Goal: Task Accomplishment & Management: Use online tool/utility

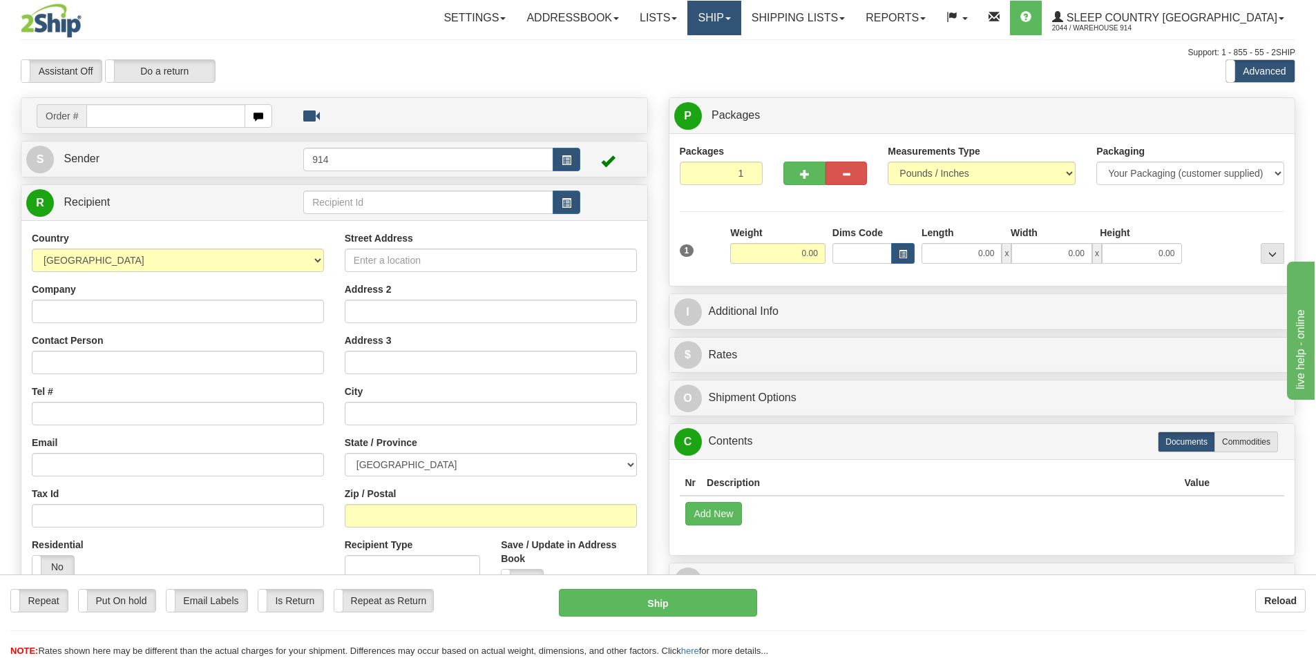
click at [731, 19] on span at bounding box center [728, 18] width 6 height 3
click at [688, 48] on link "Ship Screen" at bounding box center [677, 48] width 125 height 18
click at [855, 19] on link "Shipping lists" at bounding box center [798, 18] width 114 height 35
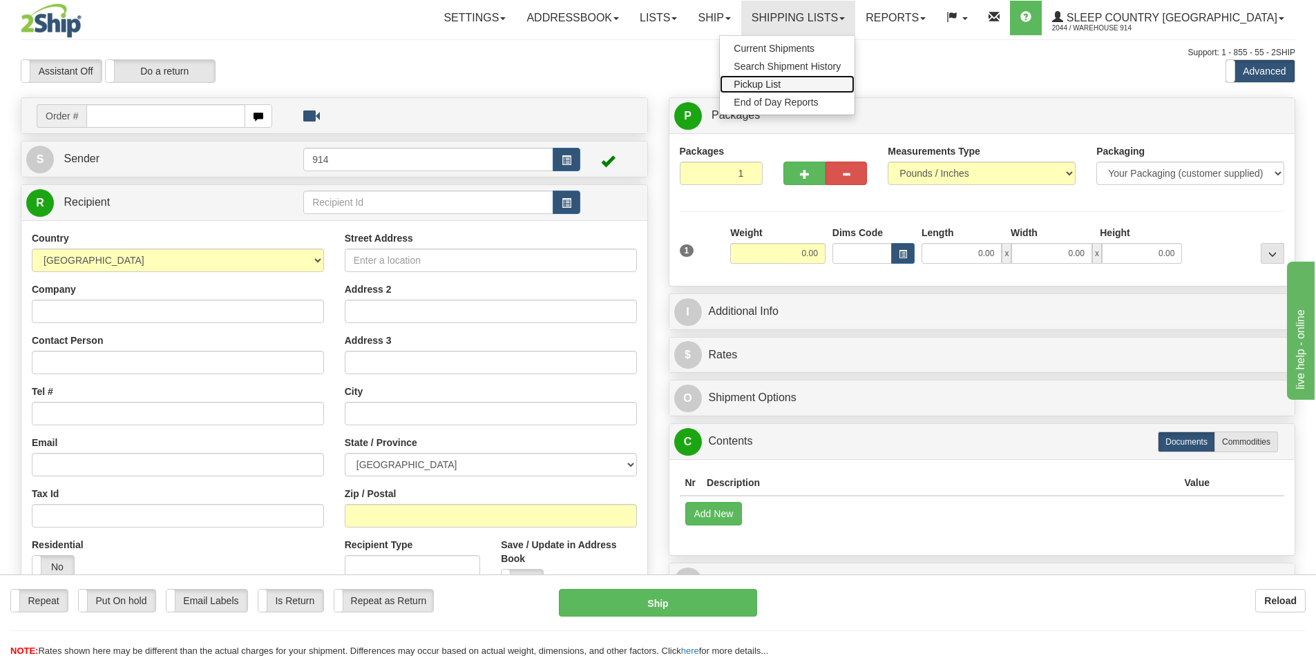
click at [780, 84] on span "Pickup List" at bounding box center [757, 84] width 47 height 11
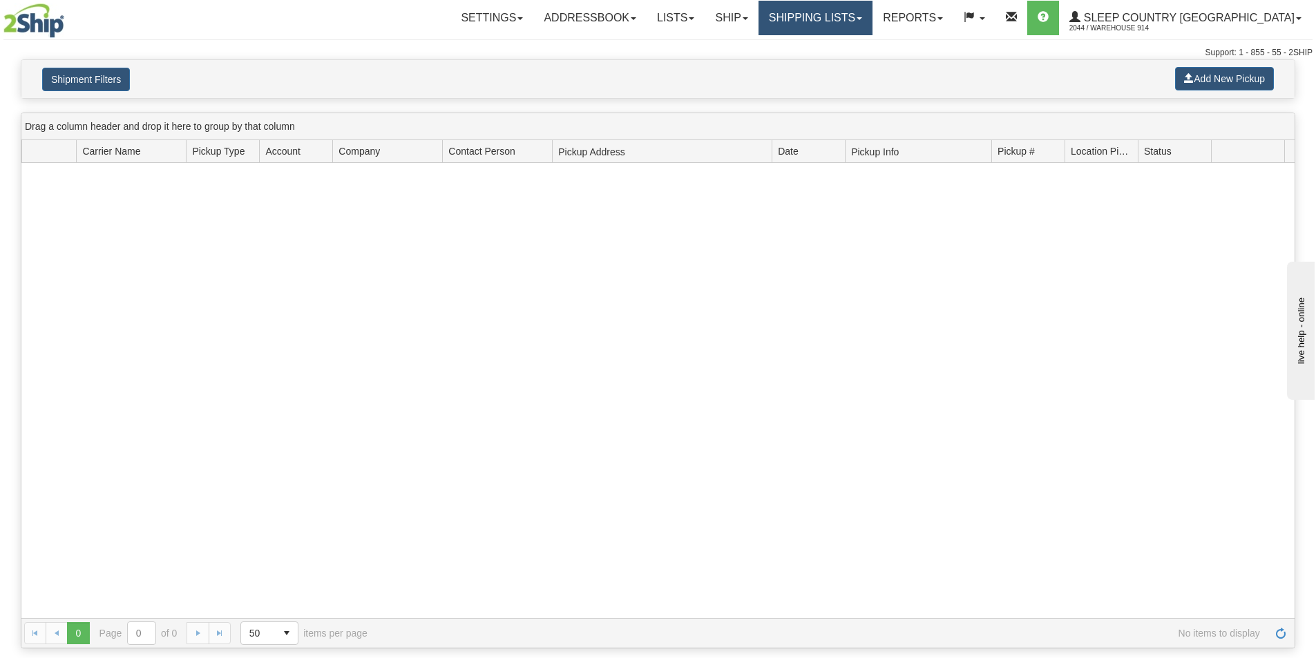
click at [872, 21] on link "Shipping lists" at bounding box center [815, 18] width 114 height 35
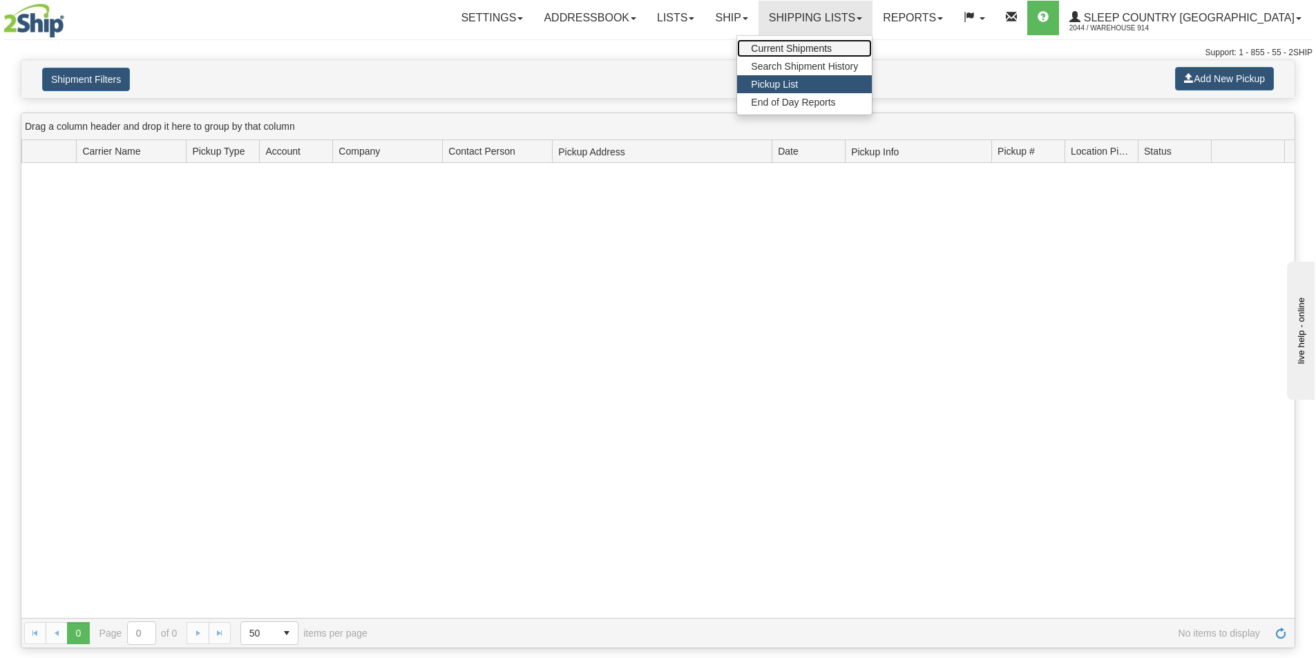
click at [832, 50] on span "Current Shipments" at bounding box center [791, 48] width 81 height 11
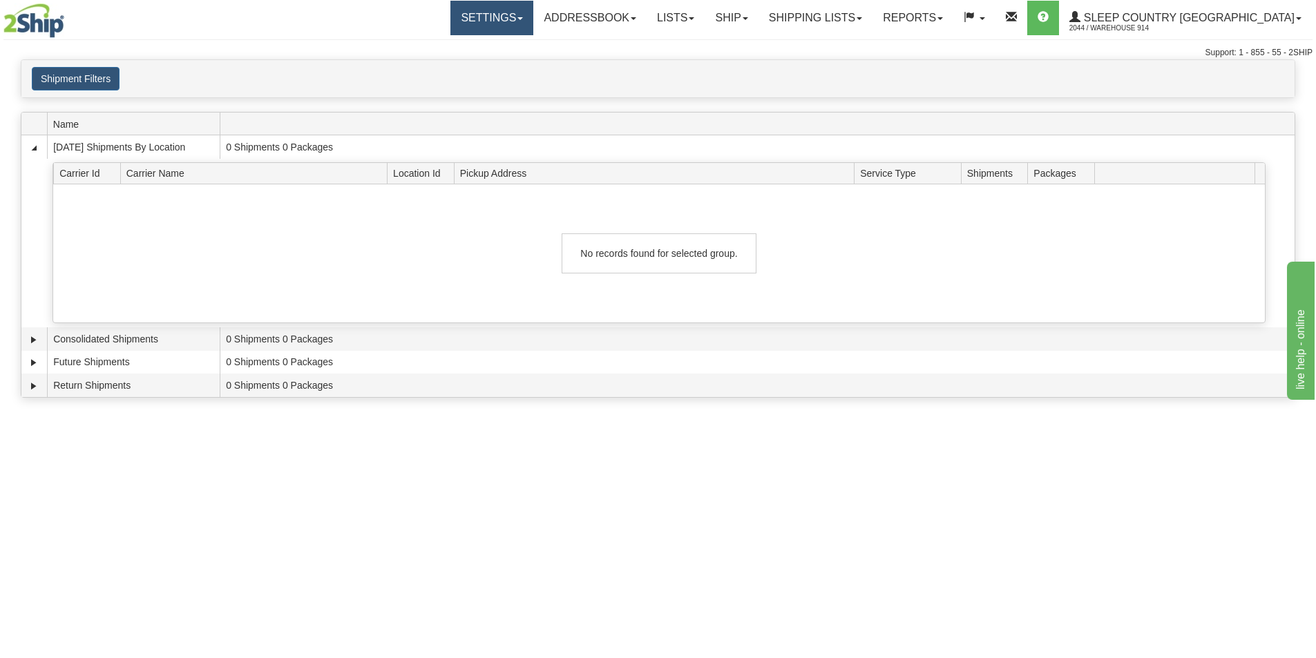
click at [533, 22] on link "Settings" at bounding box center [491, 18] width 83 height 35
click at [943, 17] on span at bounding box center [940, 18] width 6 height 3
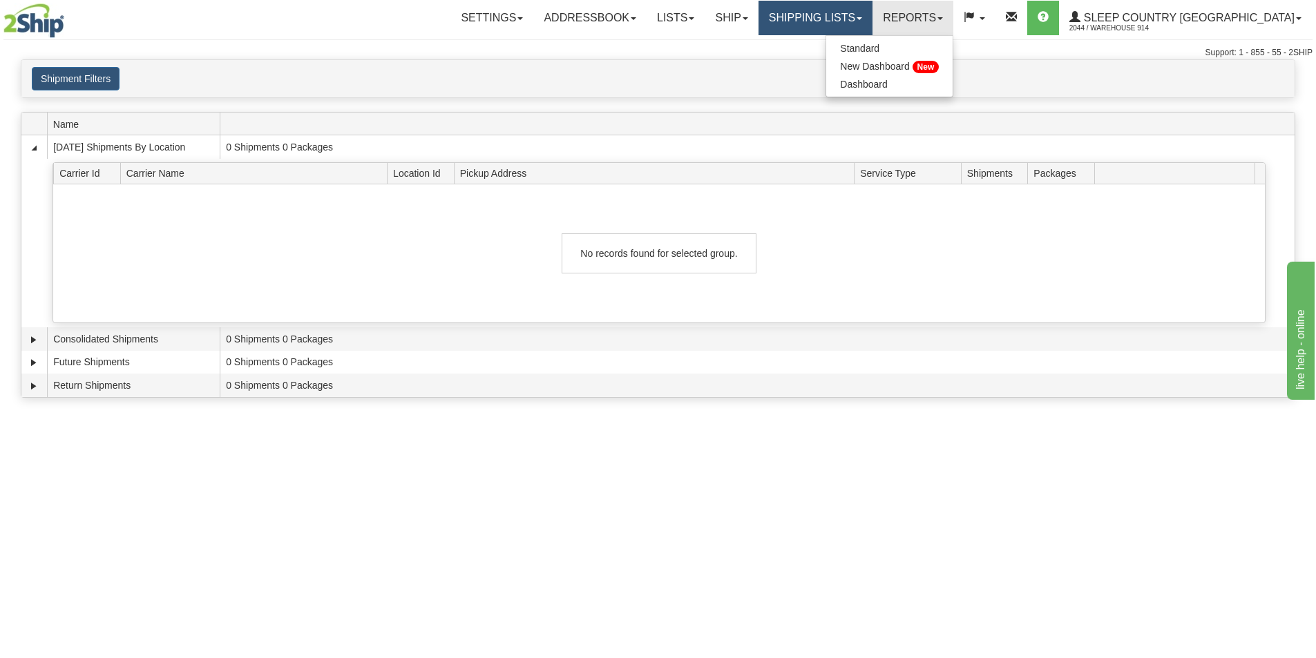
click at [872, 18] on link "Shipping lists" at bounding box center [815, 18] width 114 height 35
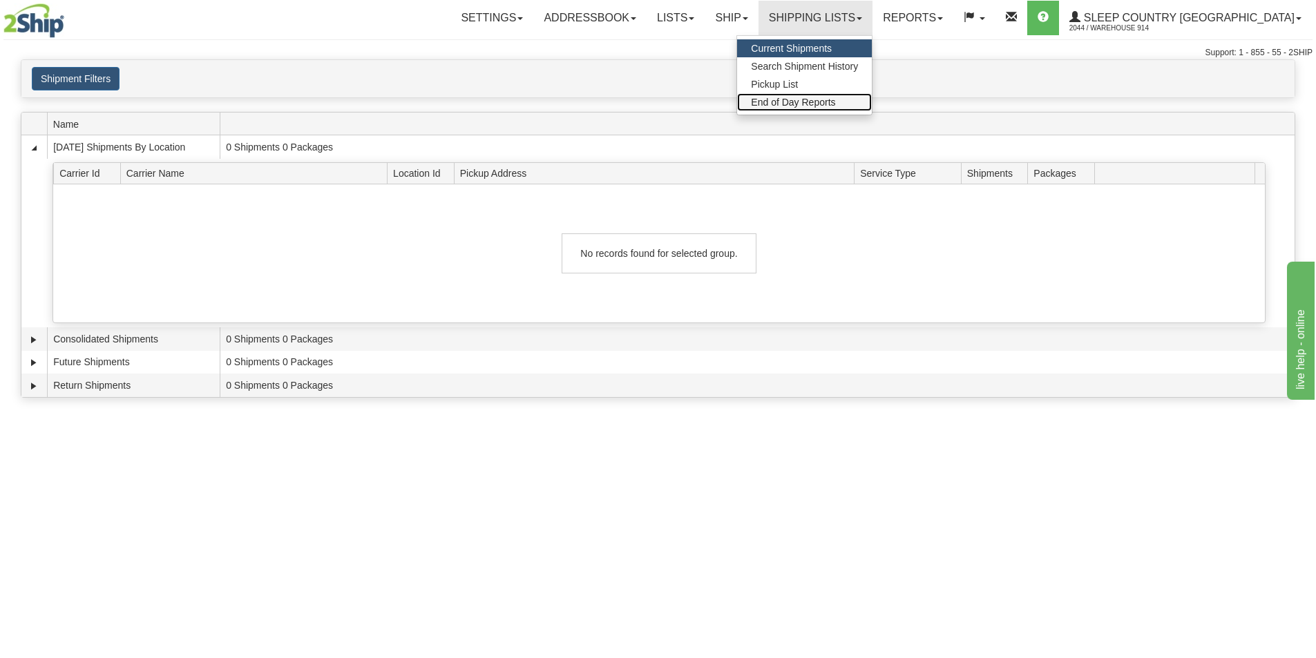
click at [835, 101] on span "End of Day Reports" at bounding box center [793, 102] width 84 height 11
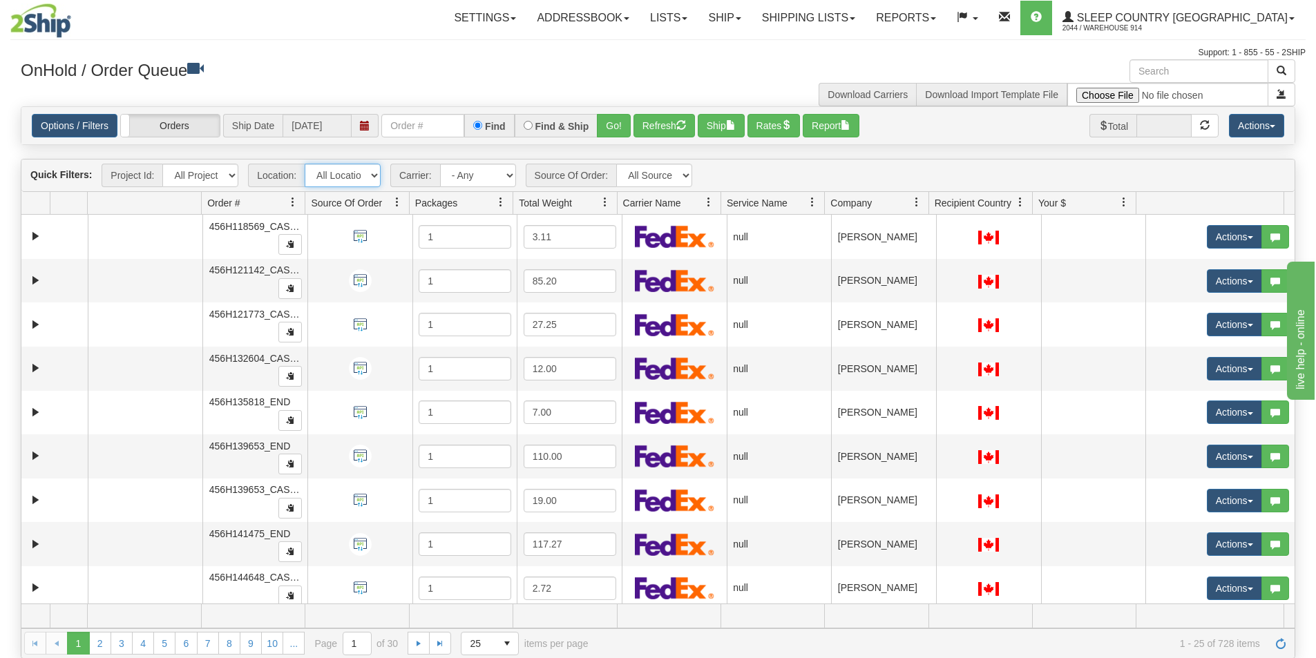
click at [374, 177] on select "All Locations 914 9009 CASPC END SLE BEDDN ZINUC" at bounding box center [343, 175] width 76 height 23
select select "7603"
click at [305, 164] on select "All Locations 914 9009 CASPC END SLE BEDDN ZINUC" at bounding box center [343, 175] width 76 height 23
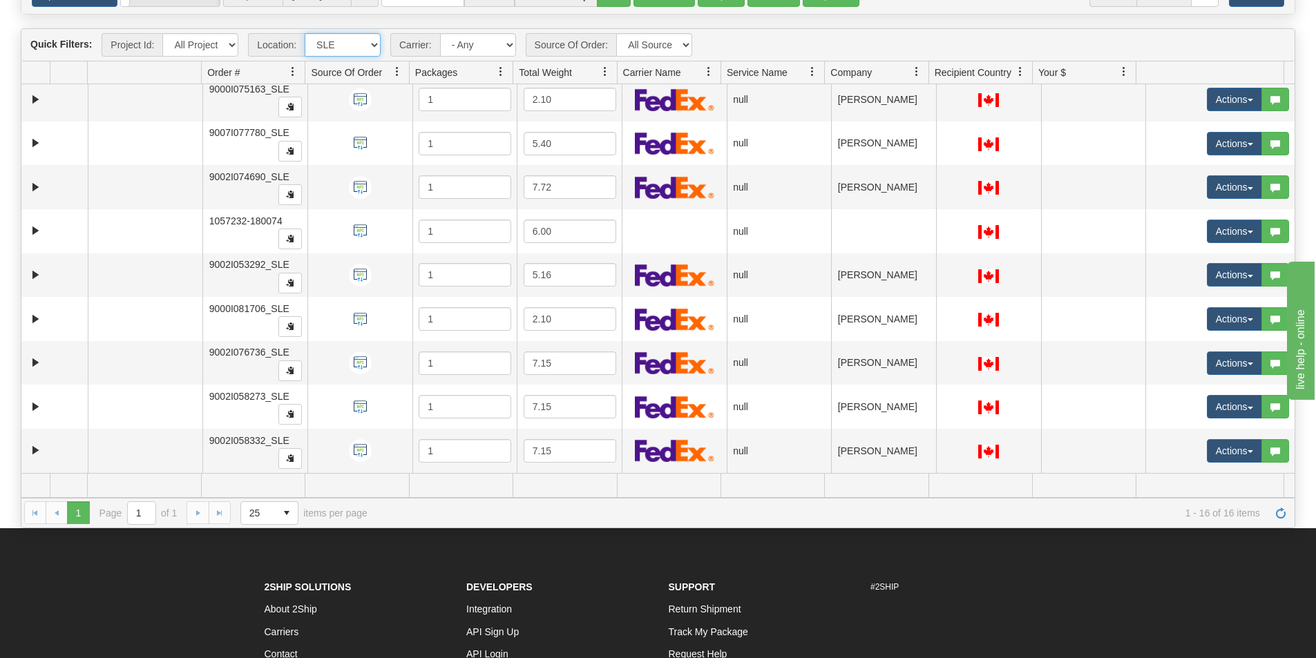
scroll to position [287, 0]
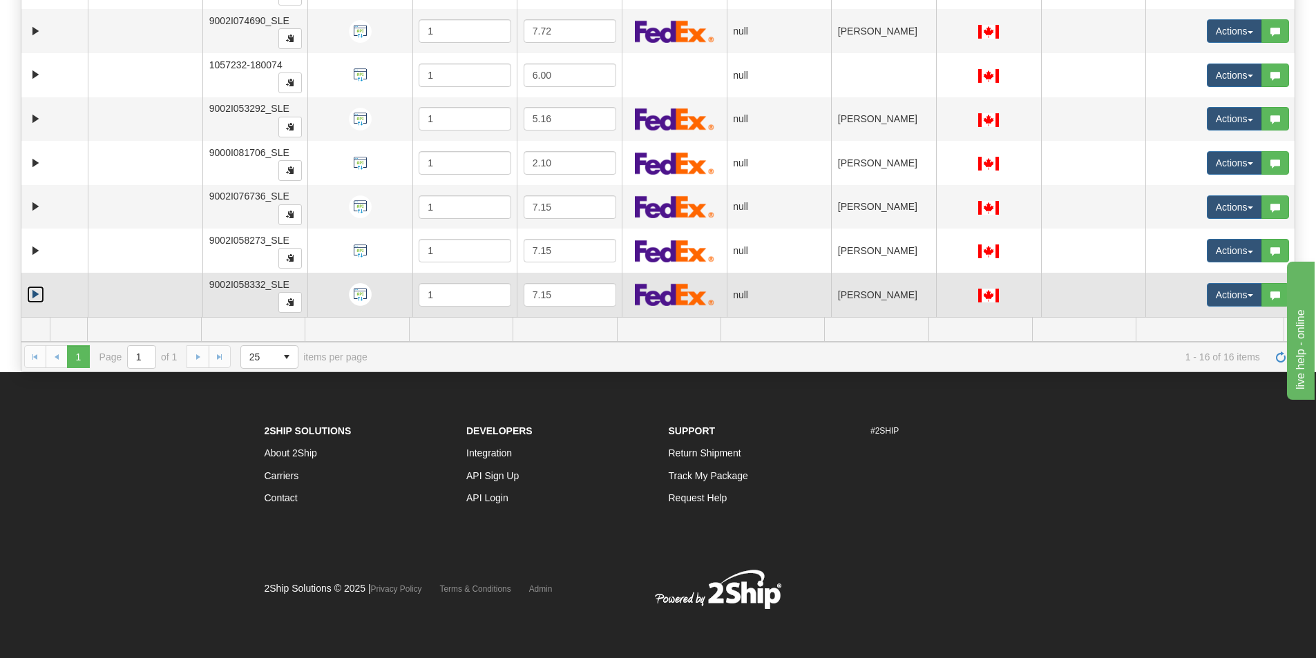
click at [35, 290] on link "Expand" at bounding box center [35, 294] width 17 height 17
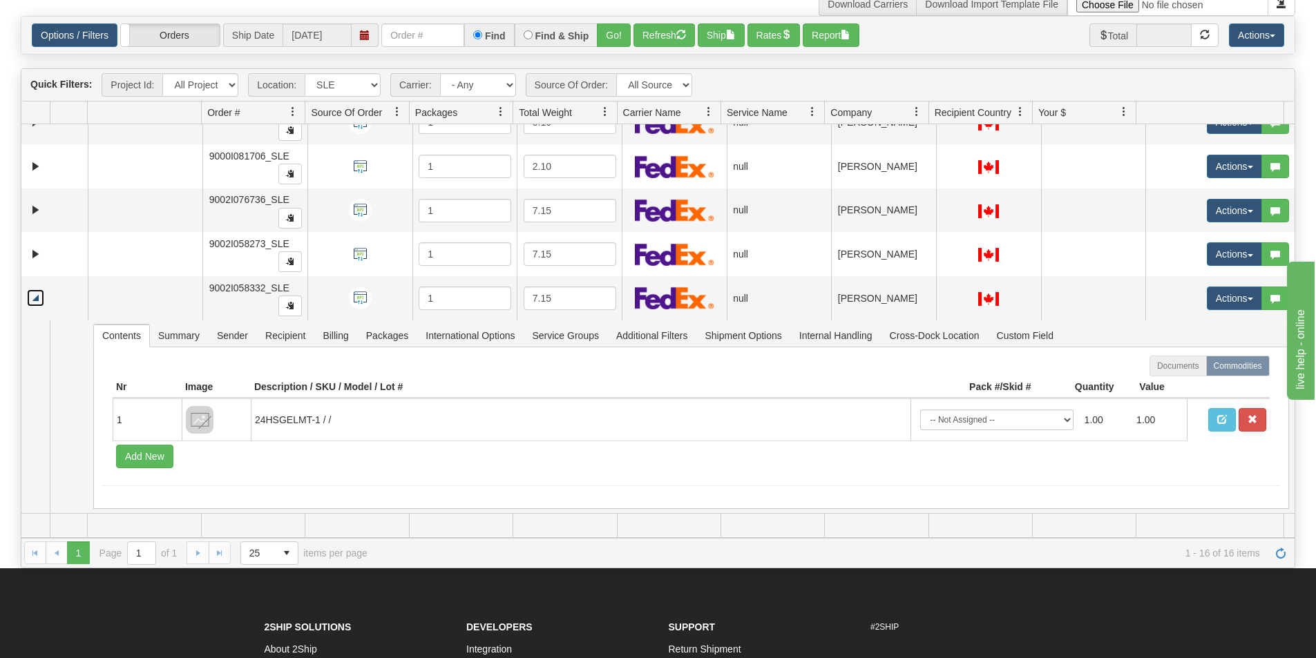
scroll to position [0, 0]
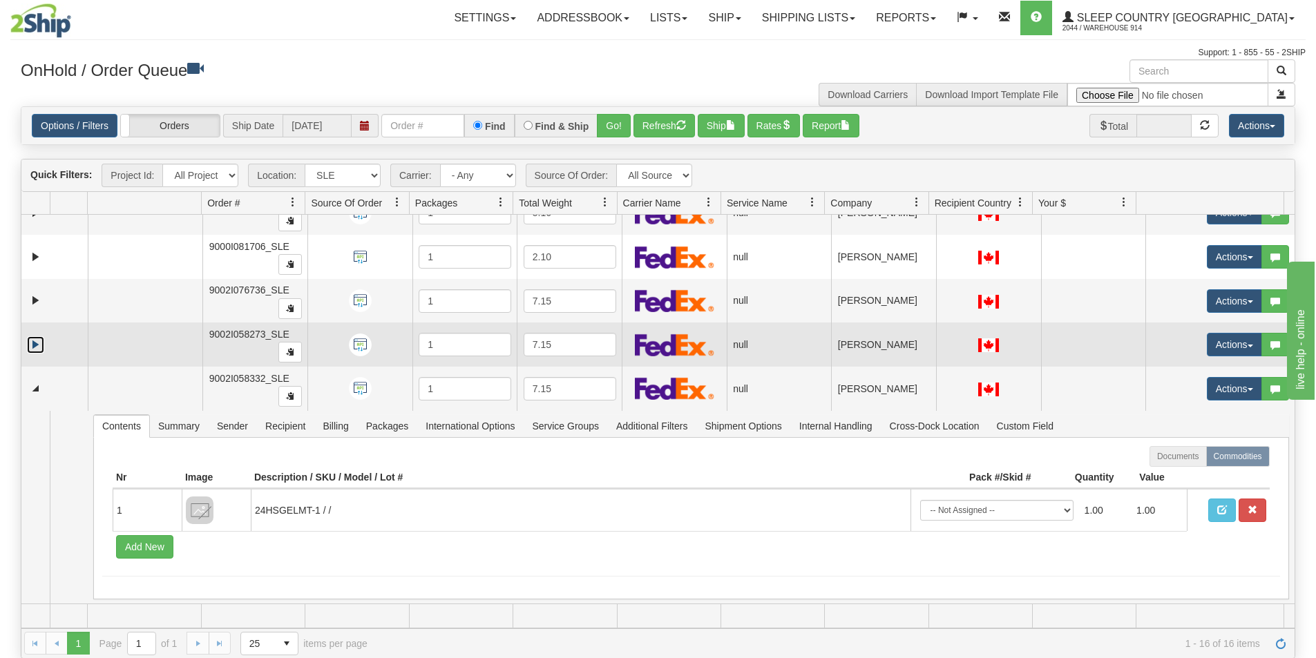
click at [36, 343] on link "Expand" at bounding box center [35, 344] width 17 height 17
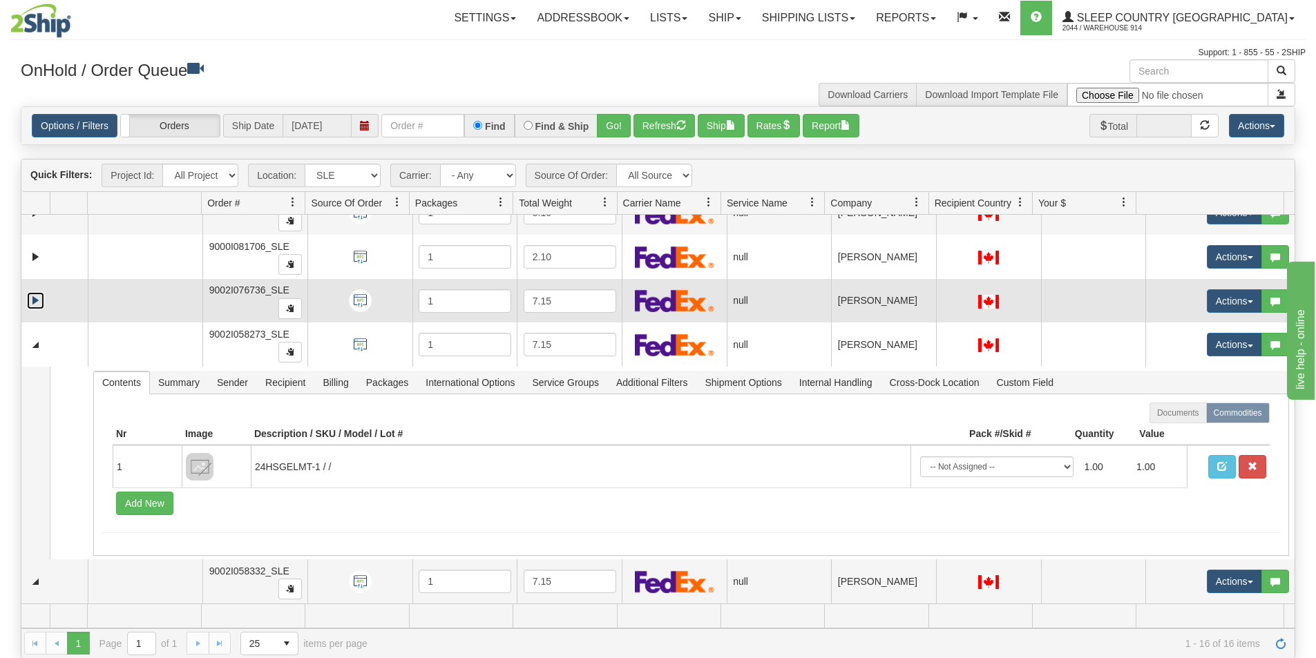
click at [30, 302] on link "Expand" at bounding box center [35, 300] width 17 height 17
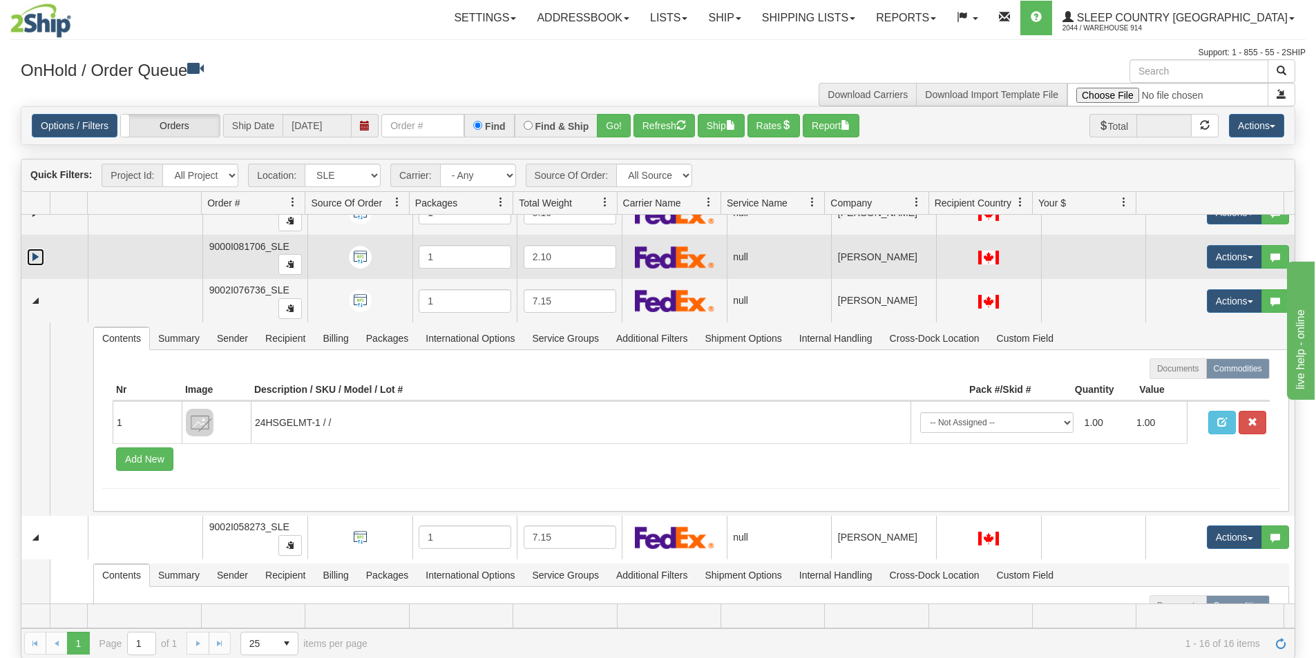
click at [37, 258] on link "Expand" at bounding box center [35, 257] width 17 height 17
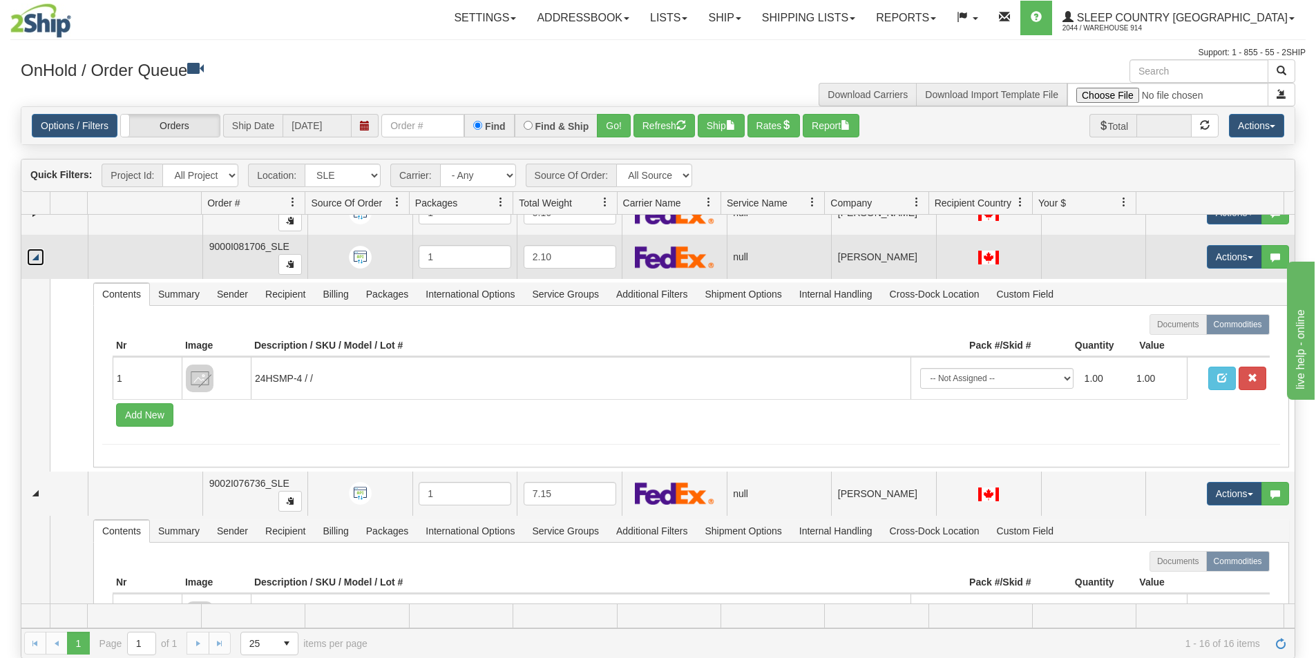
click at [41, 258] on link "Collapse" at bounding box center [35, 257] width 17 height 17
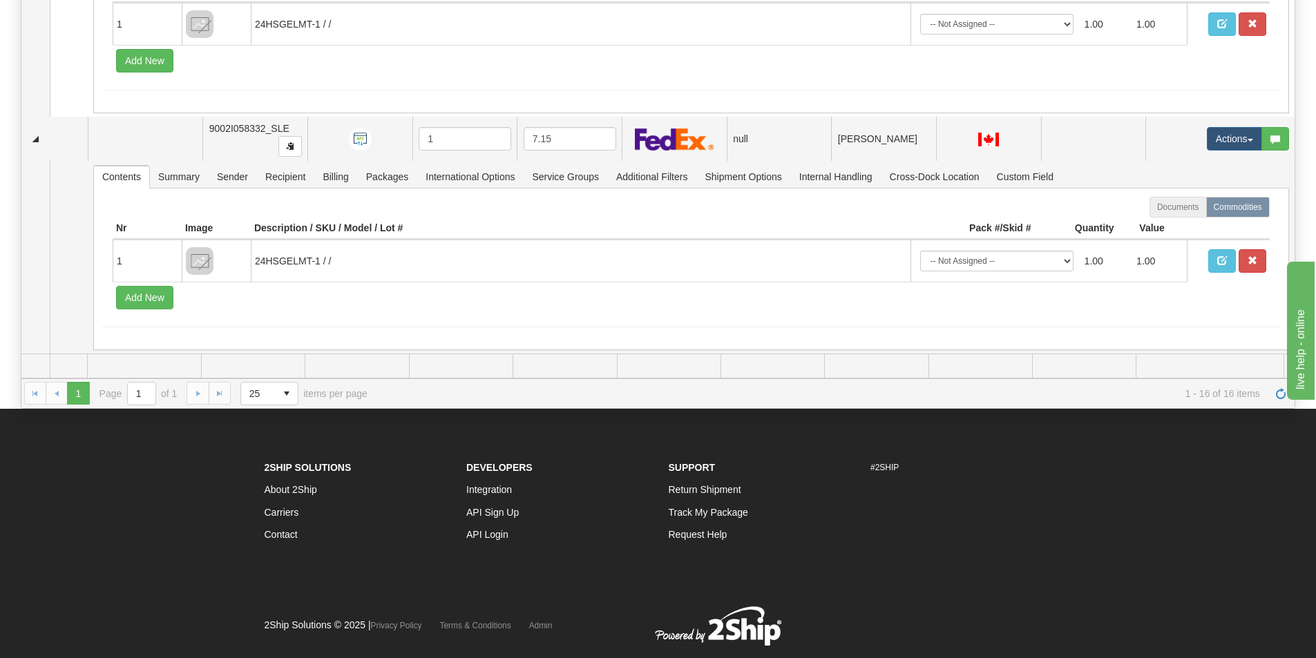
scroll to position [148, 0]
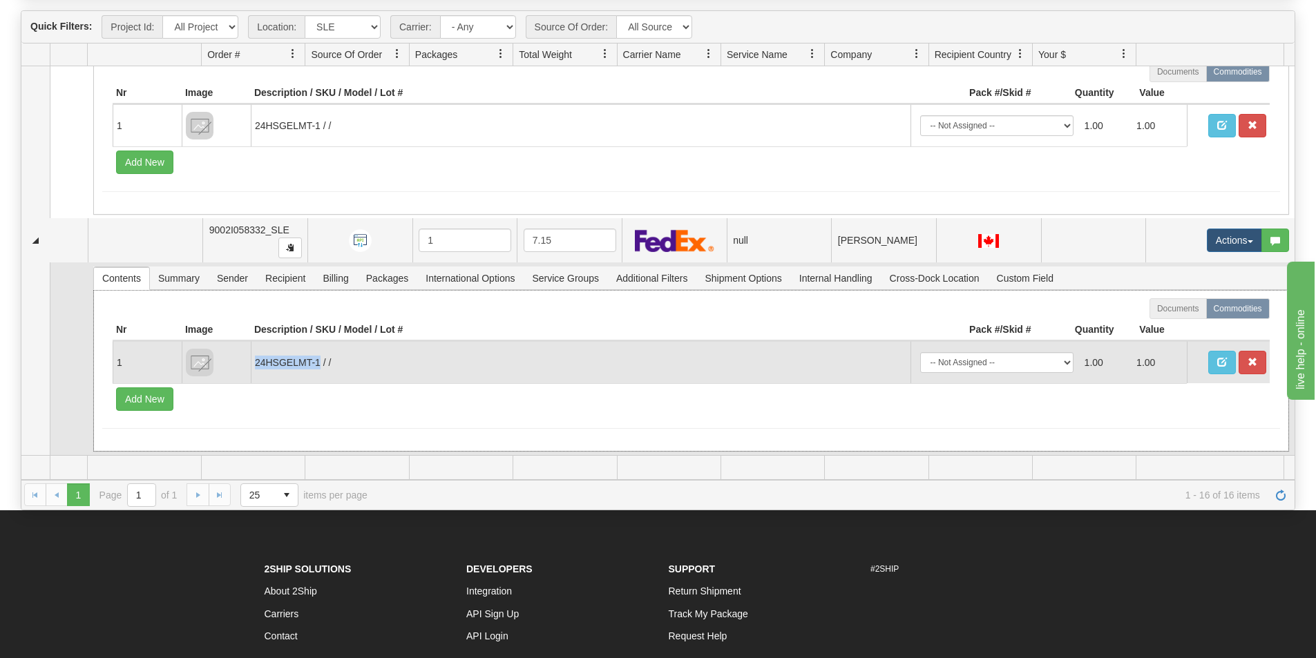
drag, startPoint x: 253, startPoint y: 363, endPoint x: 319, endPoint y: 357, distance: 65.9
click at [319, 357] on td "24HSGELMT-1 / /" at bounding box center [581, 362] width 660 height 42
copy td "24HSGELMT-1"
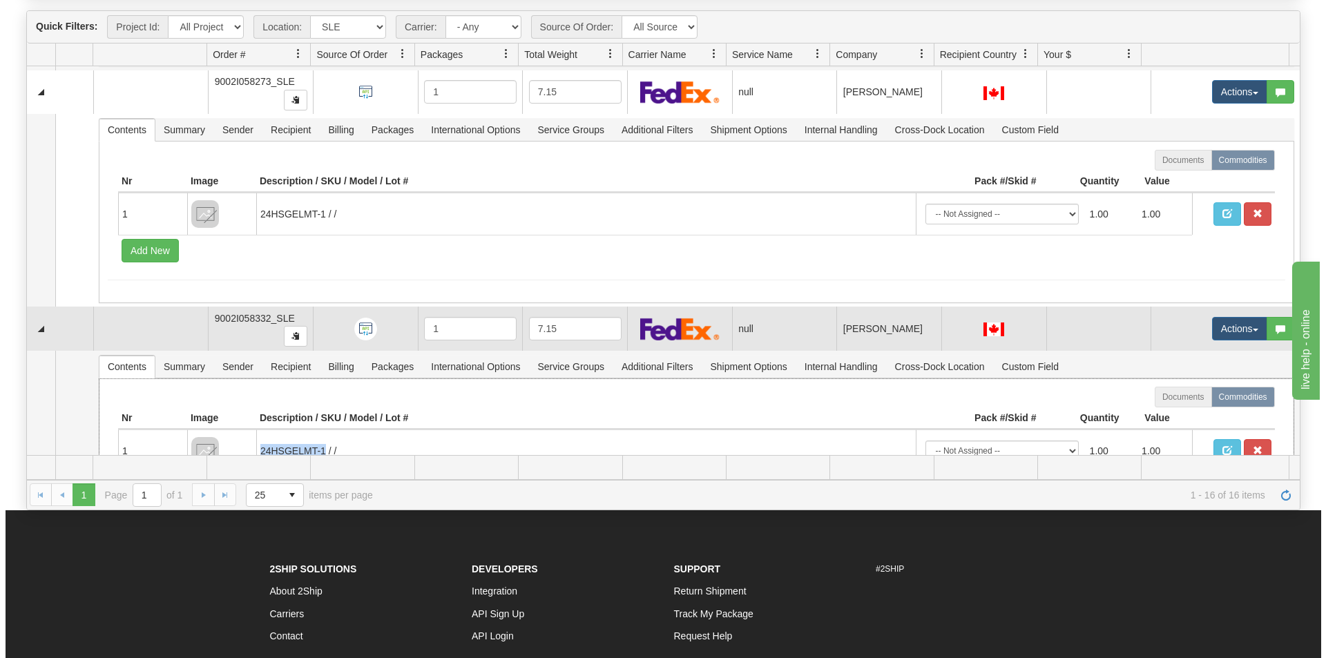
scroll to position [892, 0]
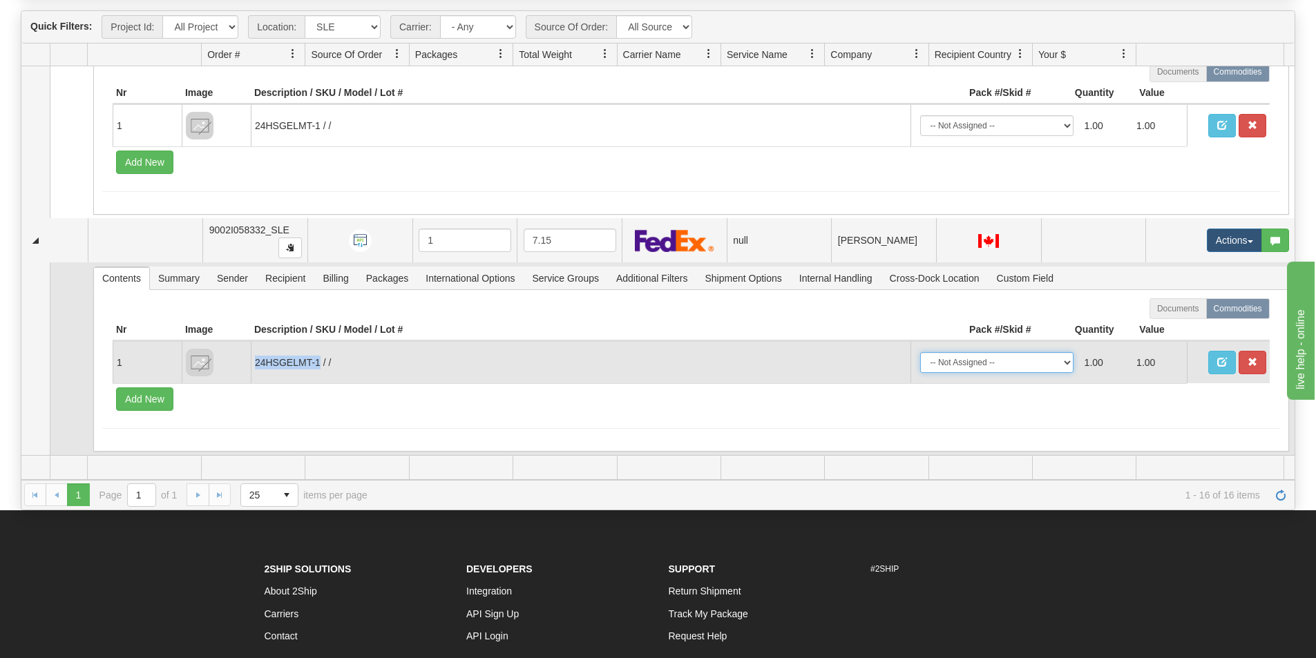
click at [1057, 364] on select "-- Not Assigned -- Package 1" at bounding box center [996, 362] width 153 height 21
select select "0"
click at [920, 352] on select "-- Not Assigned -- Package 1" at bounding box center [996, 362] width 153 height 21
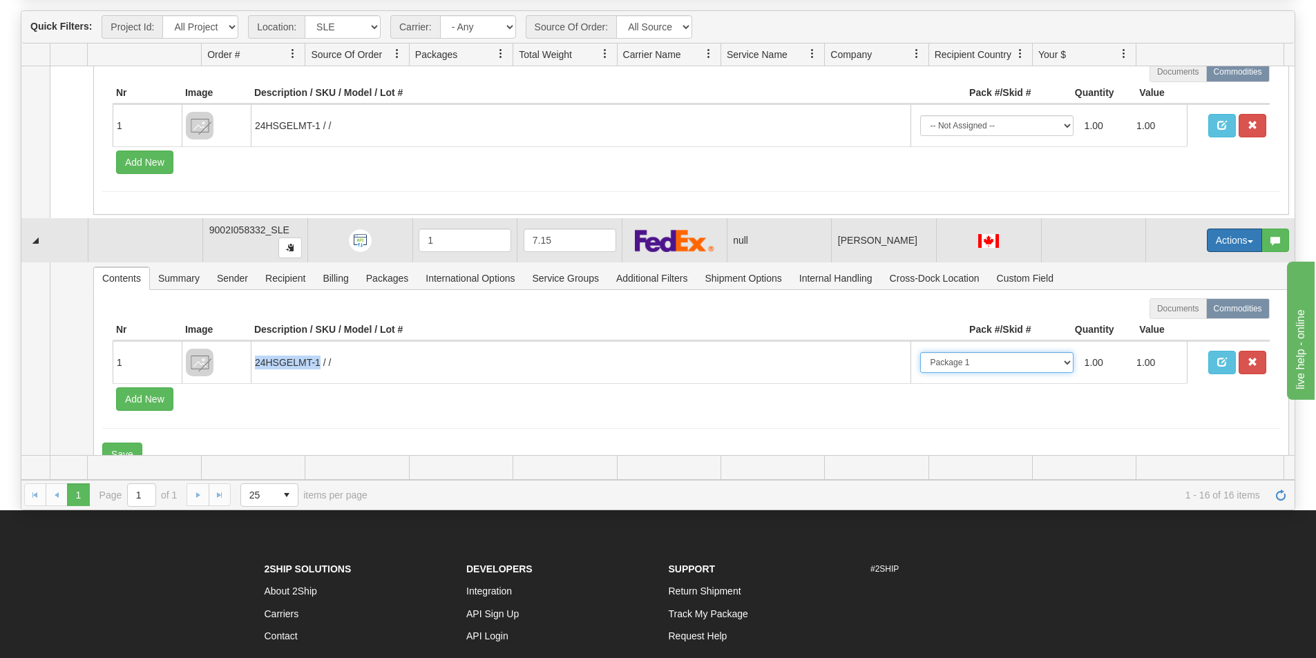
click at [1247, 242] on span "button" at bounding box center [1250, 241] width 6 height 3
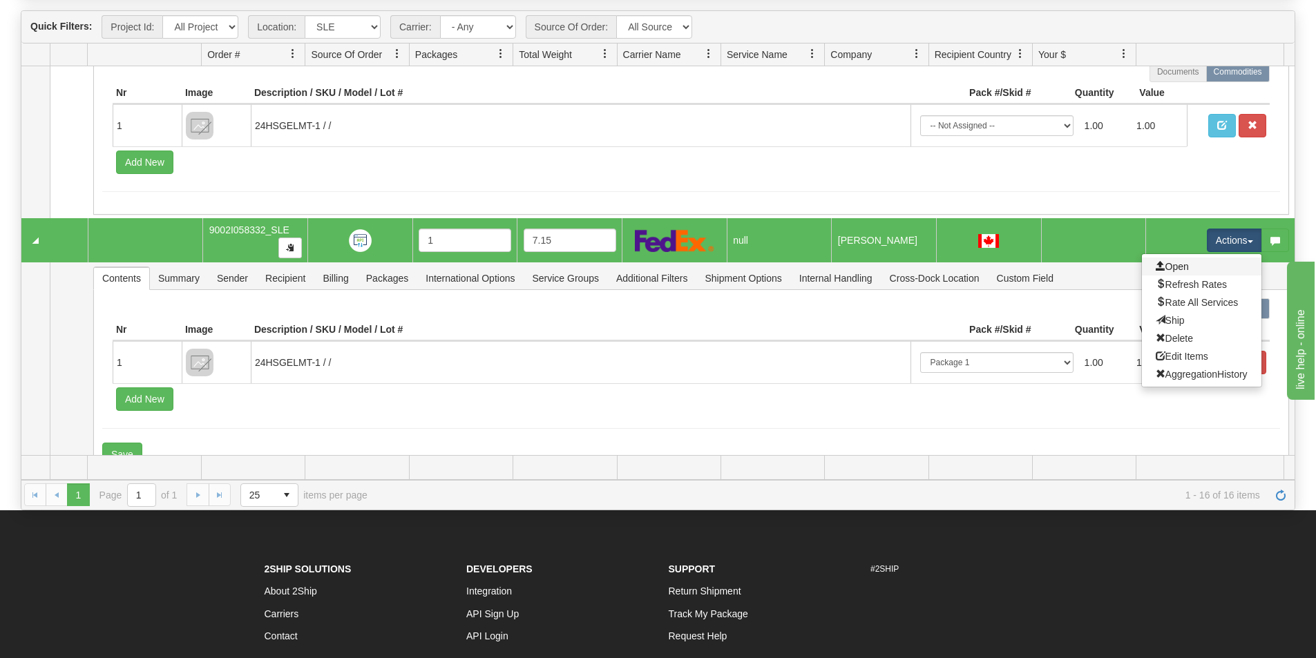
click at [1208, 272] on link "Open" at bounding box center [1201, 267] width 119 height 18
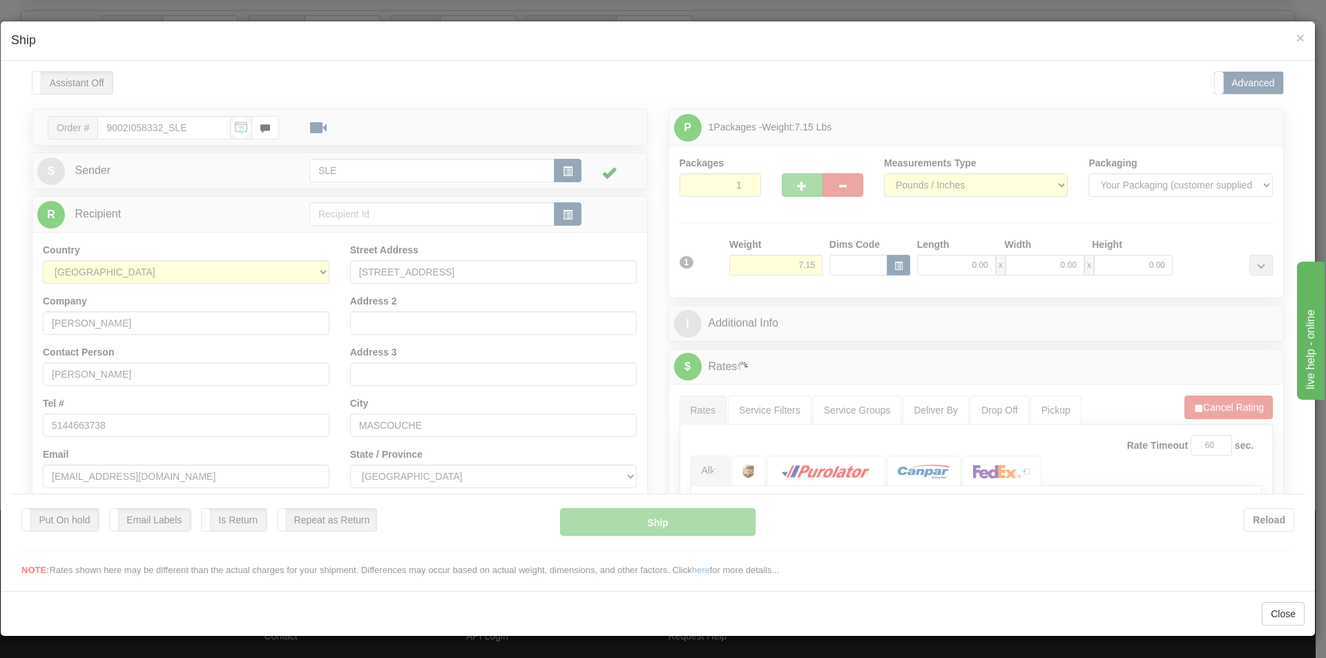
scroll to position [0, 0]
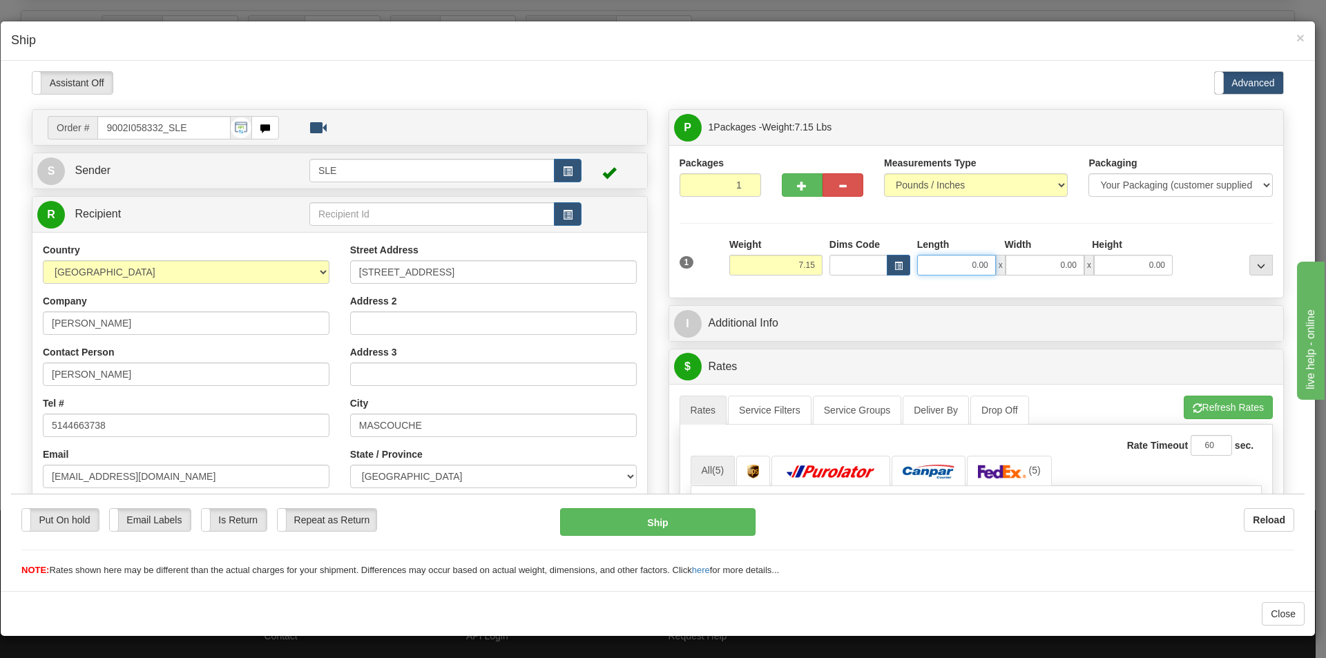
click at [973, 262] on input "0.00" at bounding box center [956, 264] width 79 height 21
type input "11.00"
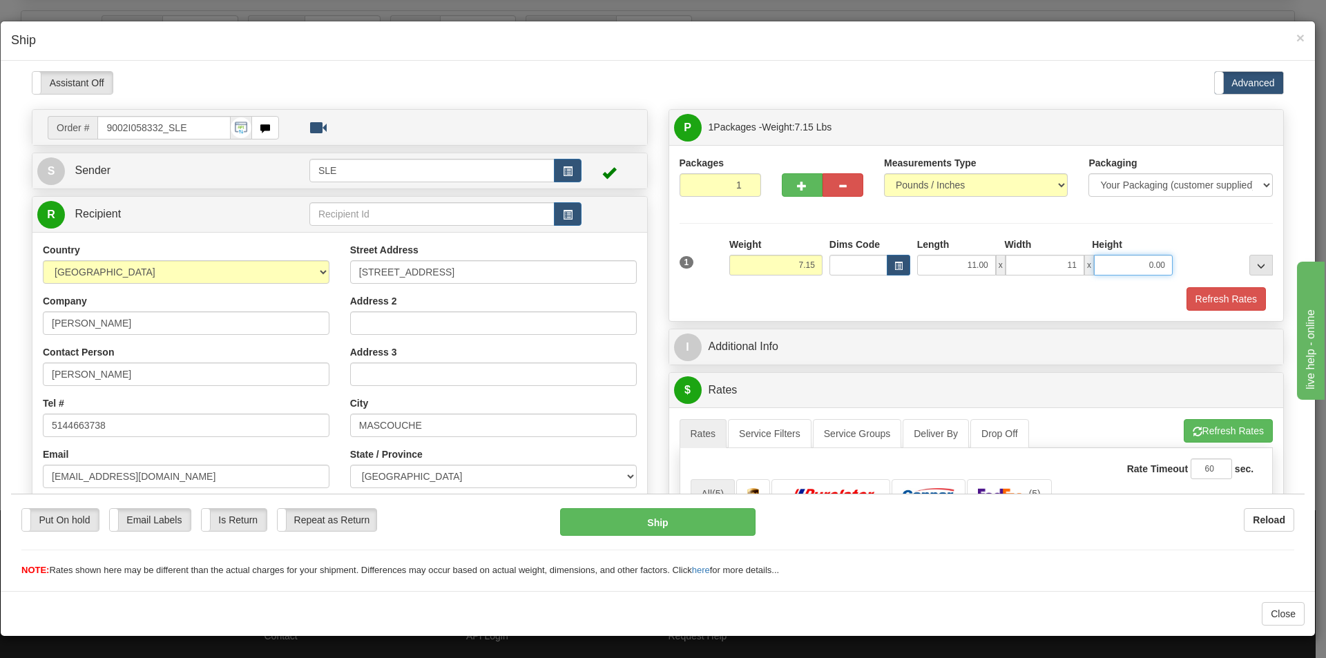
type input "11.00"
type input "1"
type input "20.00"
click at [1200, 439] on button "Refresh Rates" at bounding box center [1228, 430] width 89 height 23
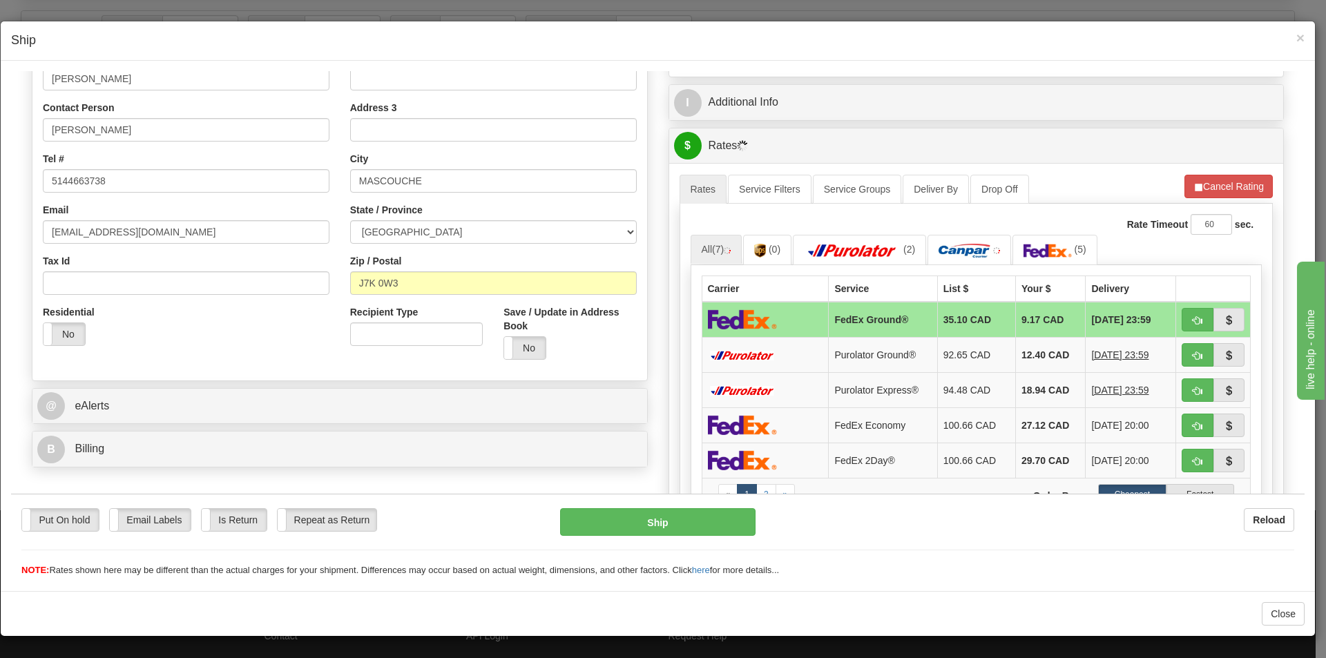
scroll to position [247, 0]
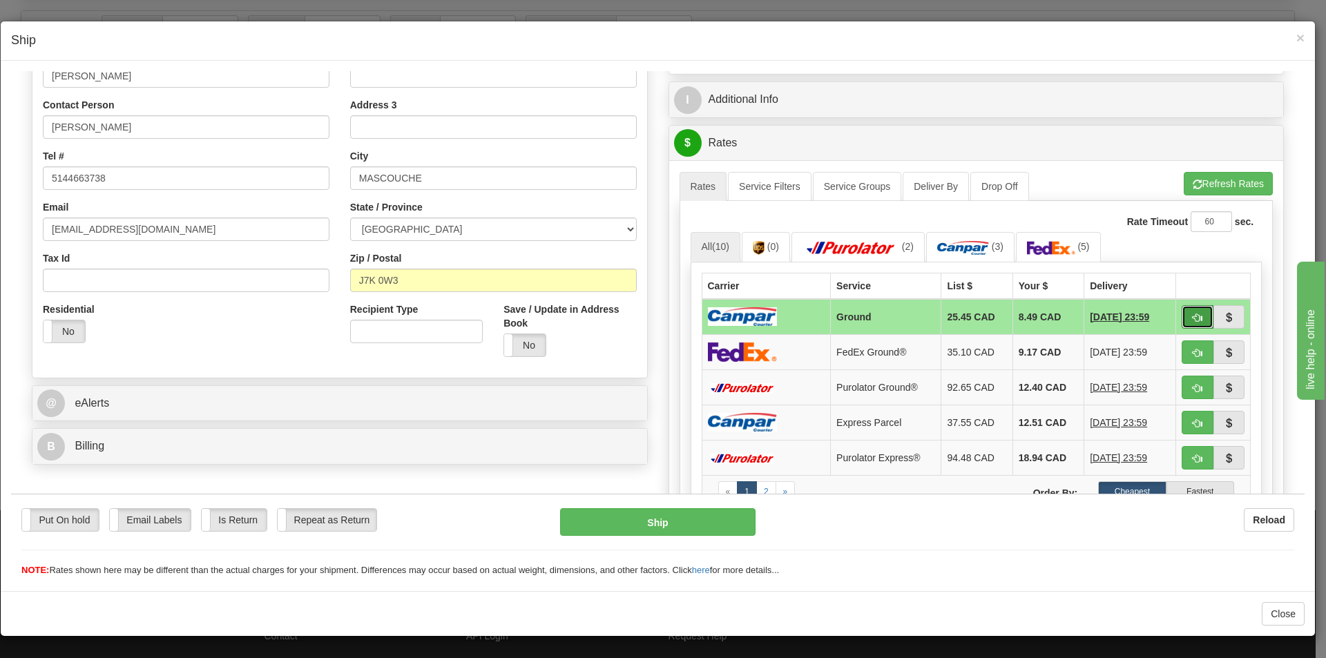
click at [1193, 314] on span "button" at bounding box center [1198, 317] width 10 height 9
type input "1"
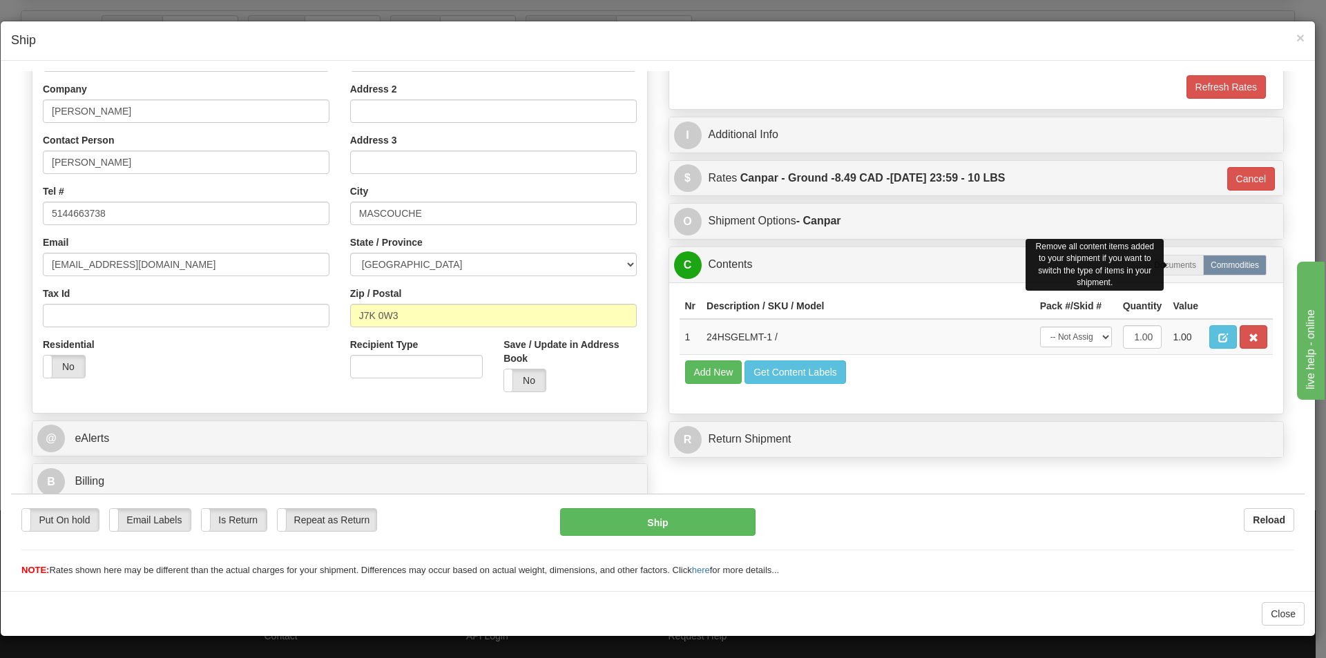
scroll to position [212, 0]
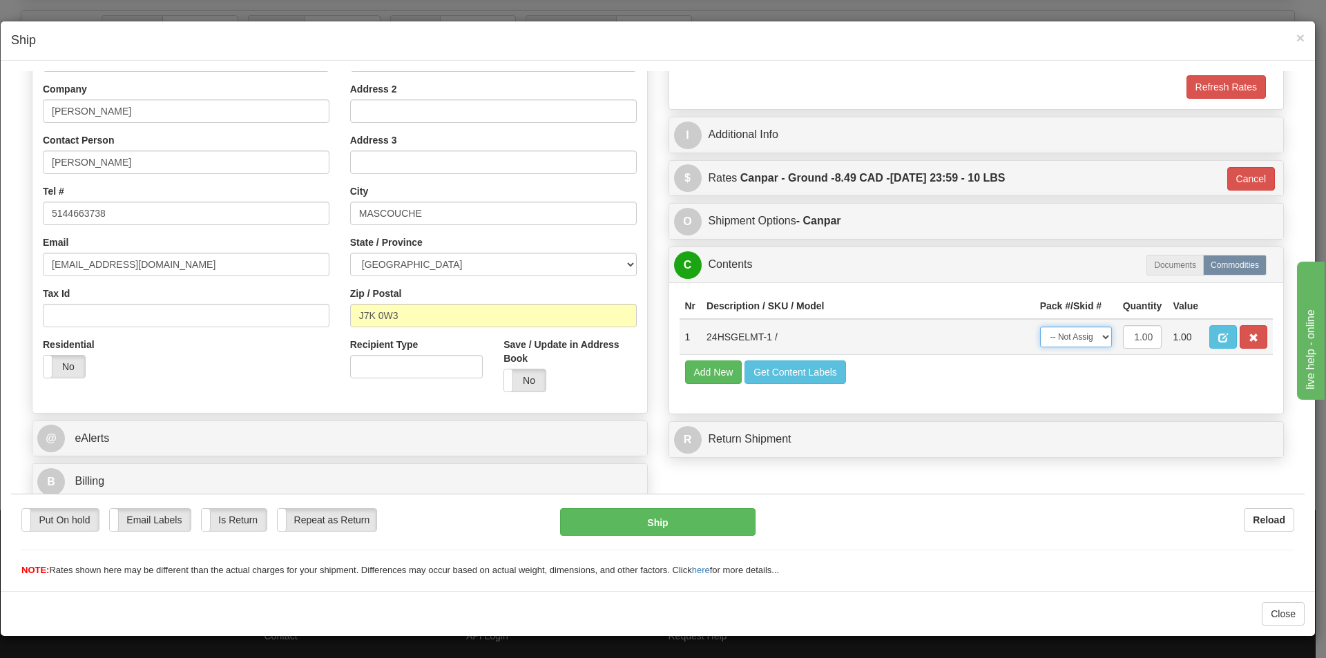
click at [1091, 338] on select "-- Not Assigned -- Package 1" at bounding box center [1076, 336] width 72 height 21
select select "0"
click at [1040, 326] on select "-- Not Assigned -- Package 1" at bounding box center [1076, 336] width 72 height 21
click at [677, 521] on button "Ship" at bounding box center [657, 522] width 195 height 28
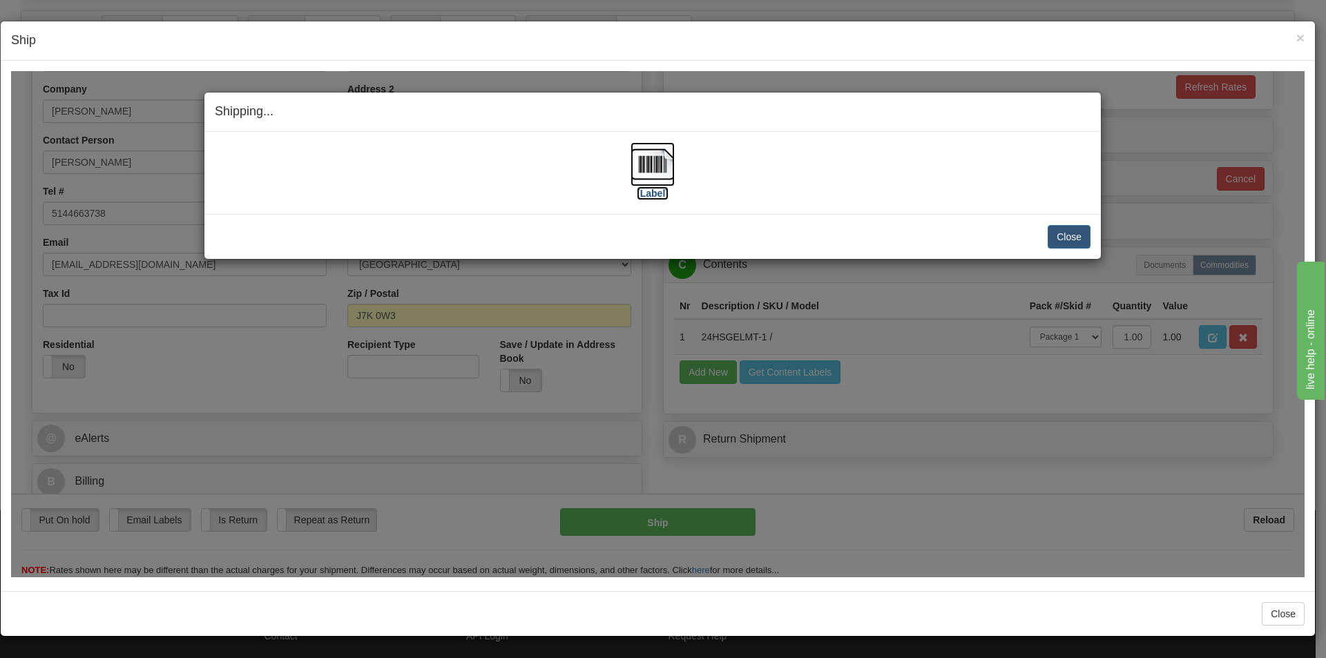
click at [643, 193] on label "[Label]" at bounding box center [653, 193] width 32 height 14
click at [1072, 236] on button "Close" at bounding box center [1069, 235] width 43 height 23
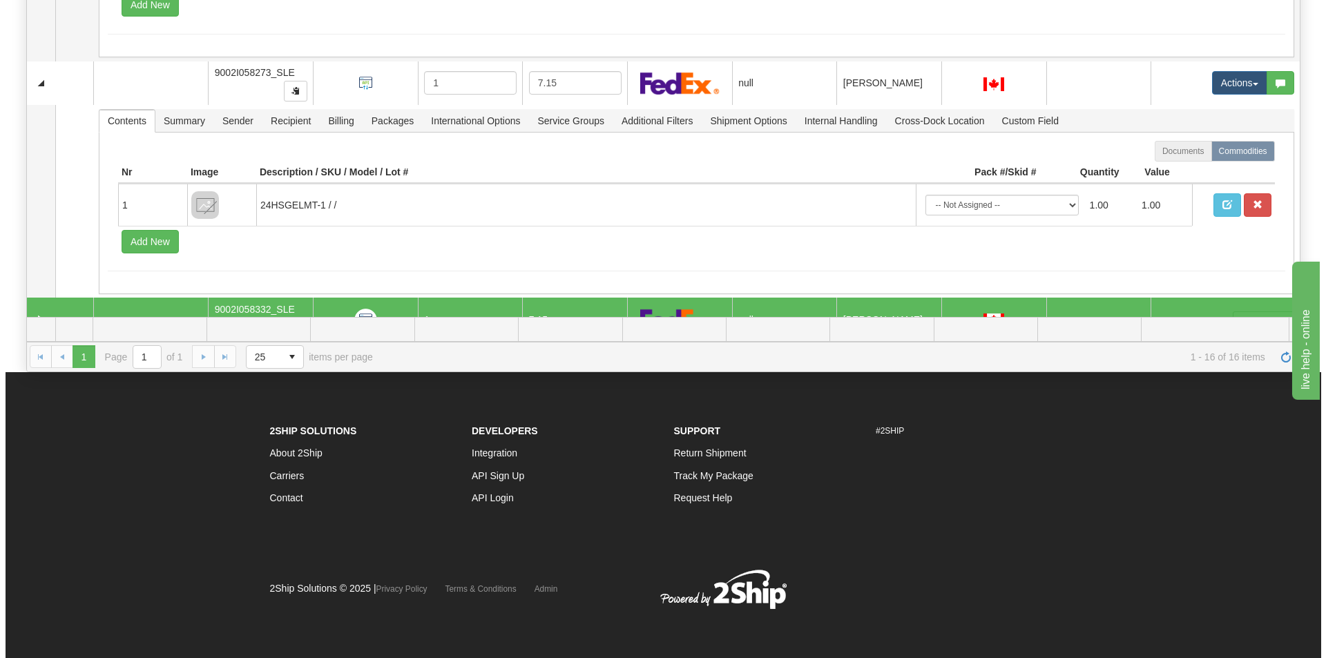
scroll to position [700, 0]
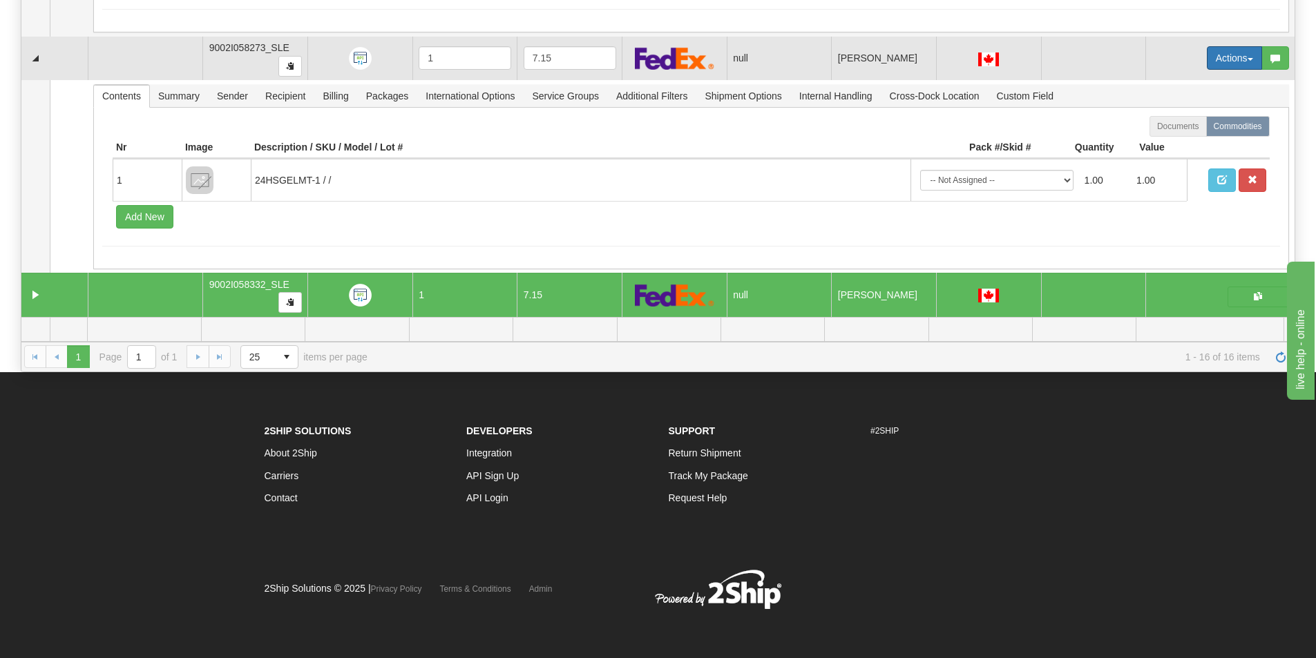
click at [1227, 55] on button "Actions" at bounding box center [1234, 57] width 55 height 23
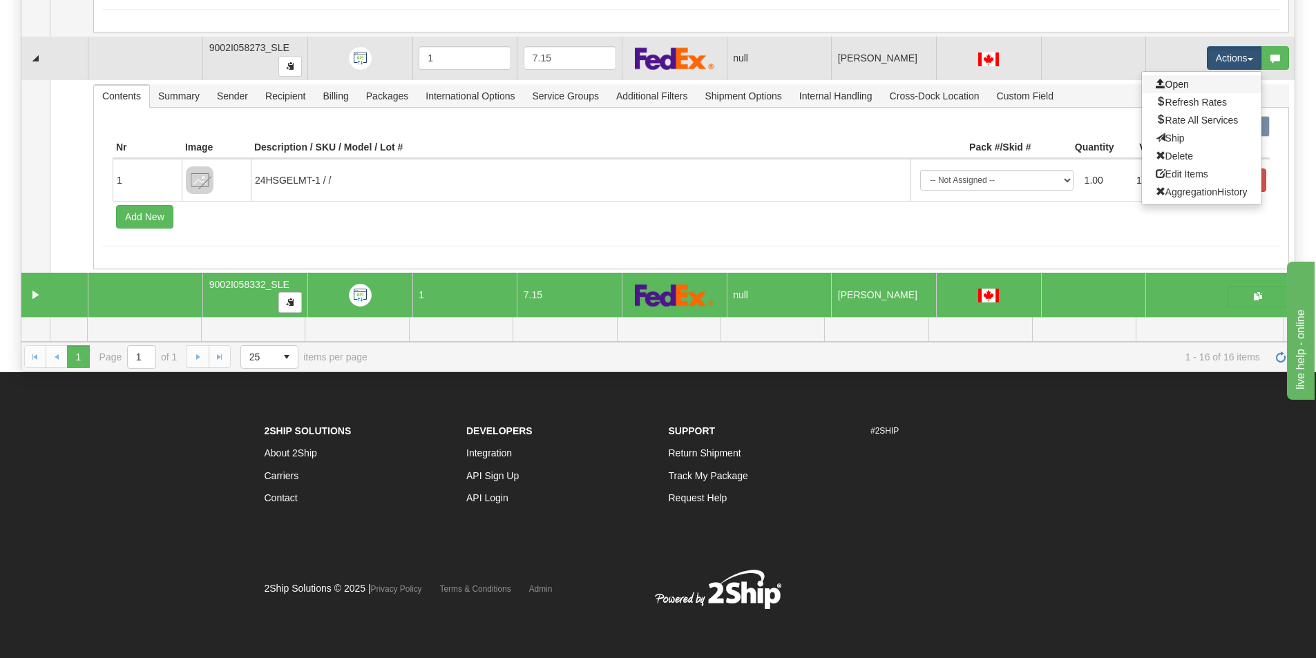
click at [1217, 82] on link "Open" at bounding box center [1201, 84] width 119 height 18
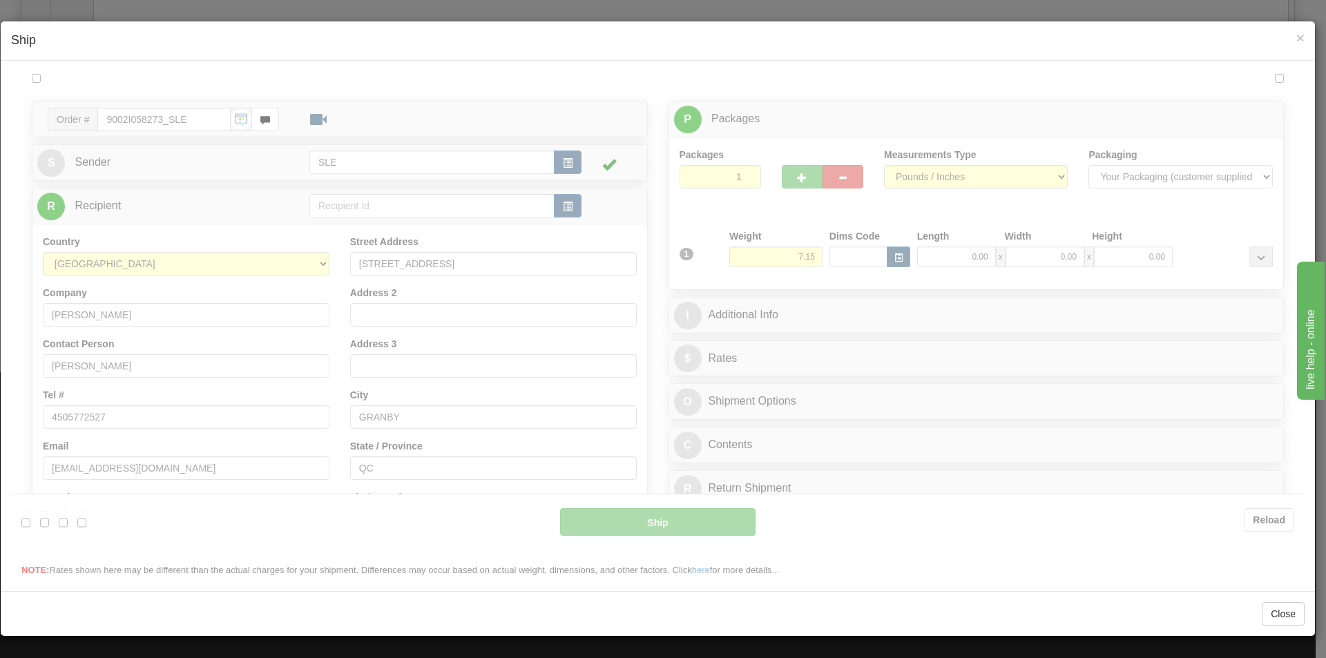
scroll to position [0, 0]
type input "13:36"
type input "16:00"
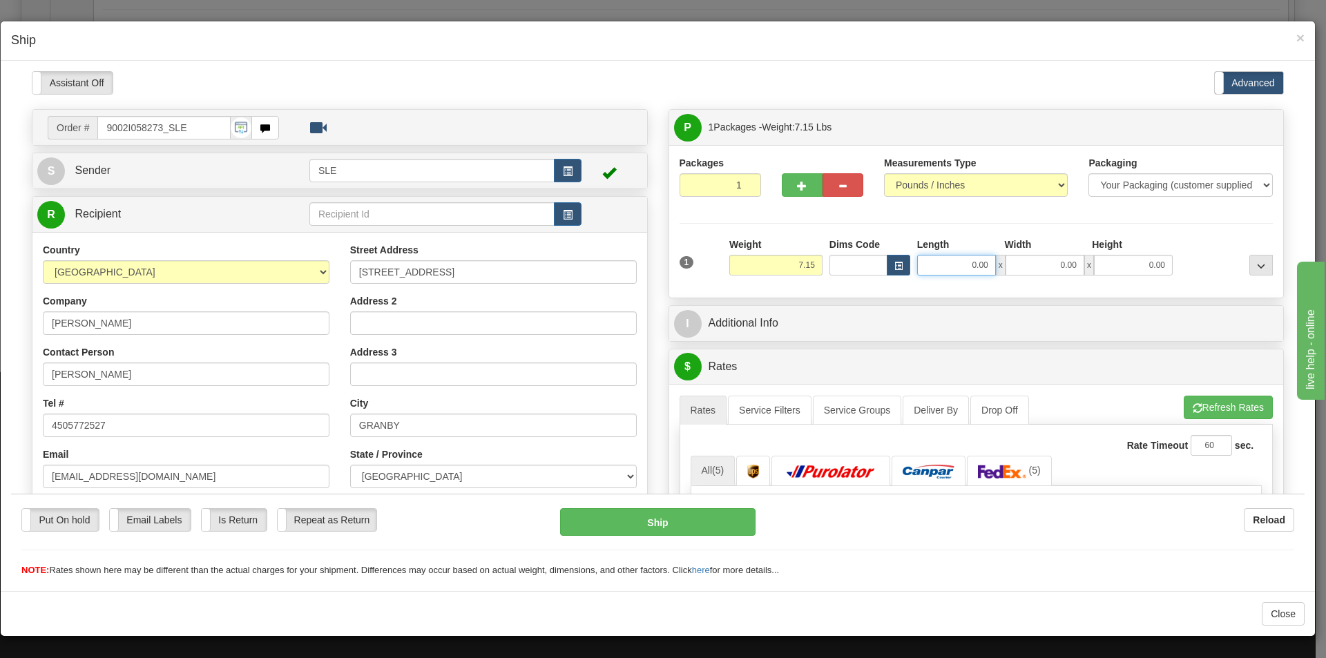
click at [987, 260] on input "0.00" at bounding box center [956, 264] width 79 height 21
type input "11.00"
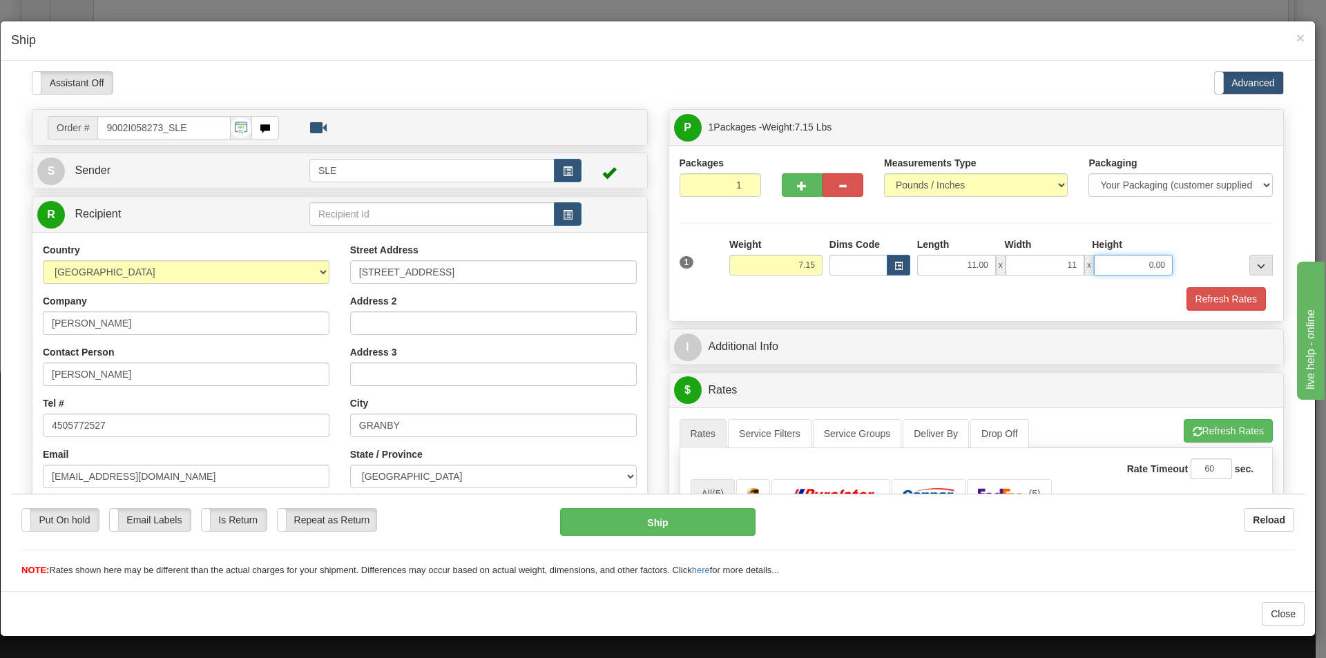
type input "11.00"
type input "20.00"
click at [1251, 424] on button "Refresh Rates" at bounding box center [1228, 430] width 89 height 23
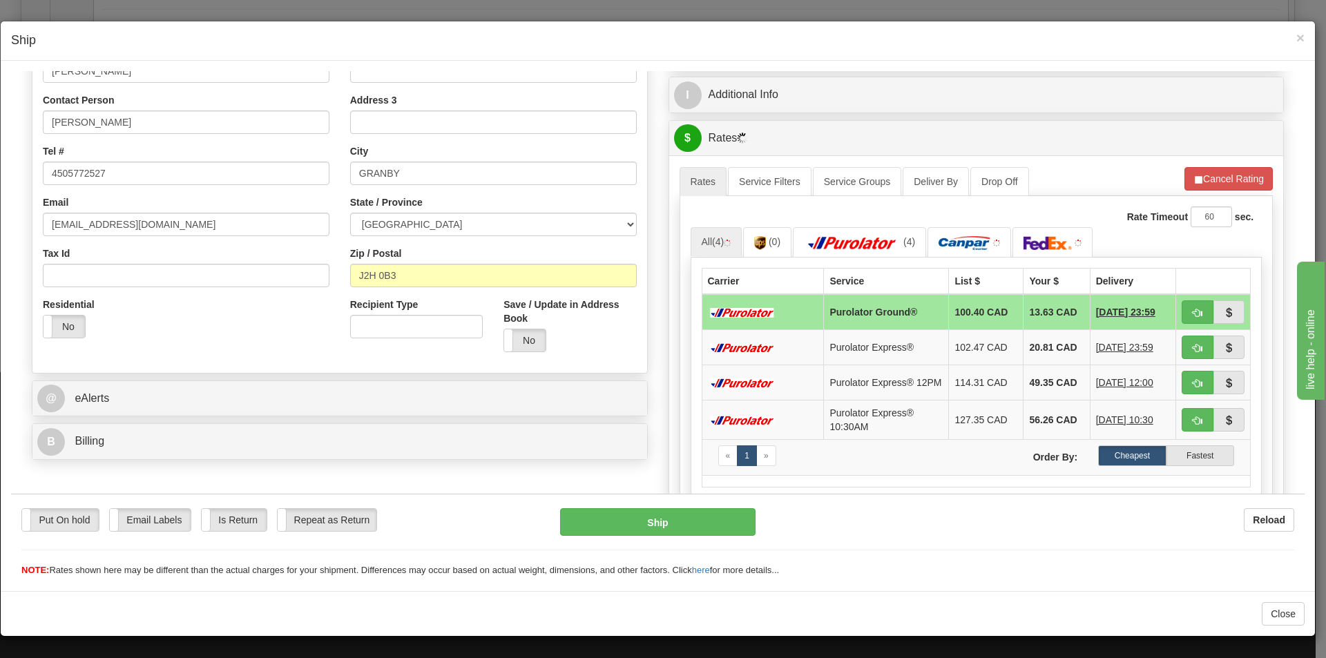
scroll to position [257, 0]
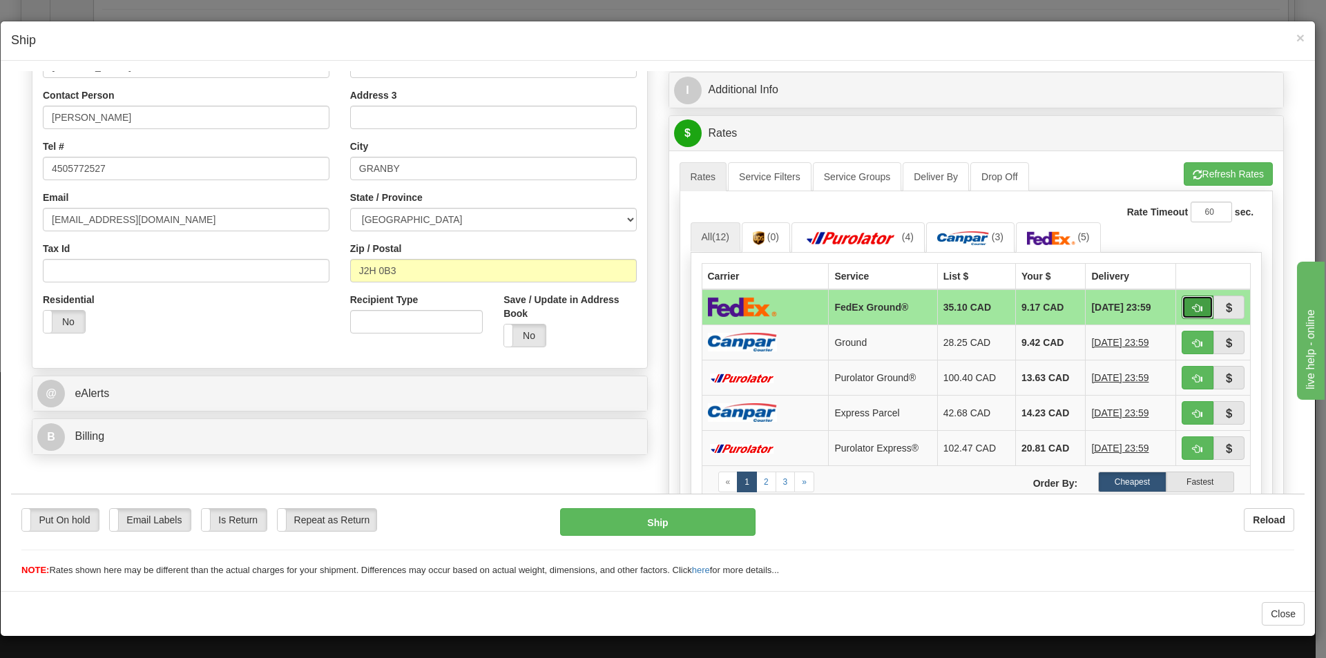
click at [1193, 306] on span "button" at bounding box center [1198, 307] width 10 height 9
type input "92"
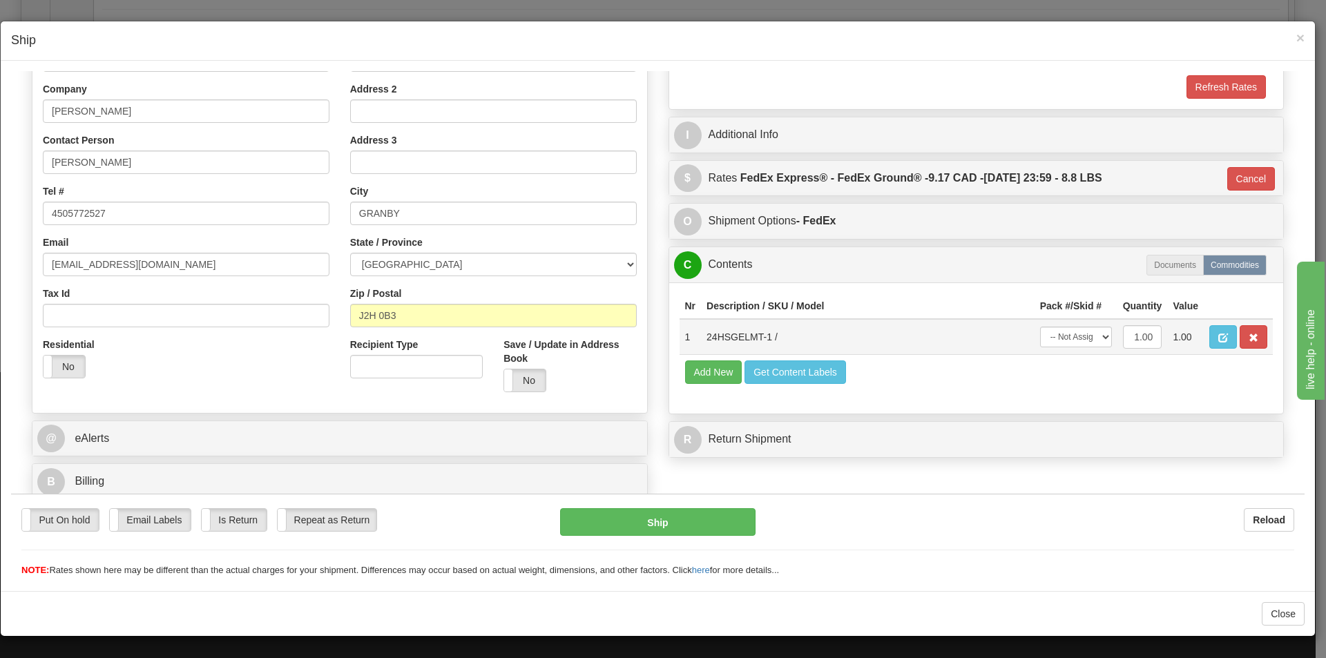
scroll to position [212, 0]
click at [1095, 336] on select "-- Not Assigned -- Package 1" at bounding box center [1076, 336] width 72 height 21
select select "0"
click at [1040, 326] on select "-- Not Assigned -- Package 1" at bounding box center [1076, 336] width 72 height 21
click at [688, 518] on button "Ship" at bounding box center [657, 522] width 195 height 28
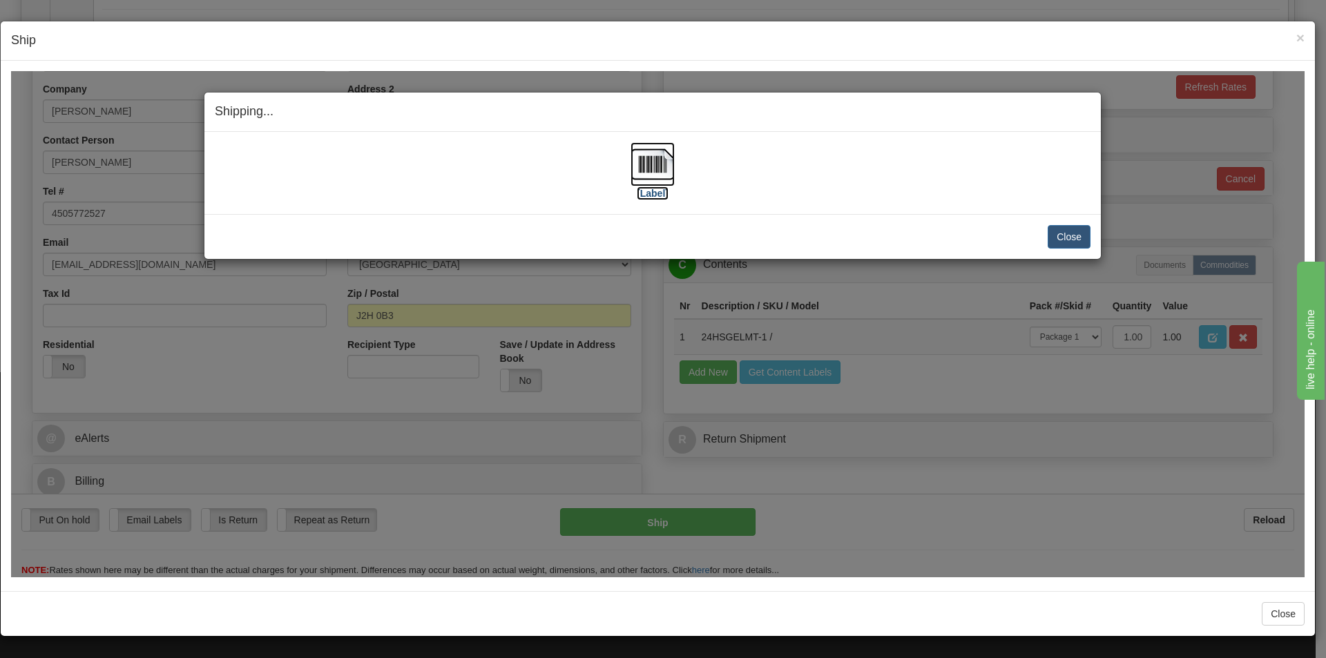
click at [650, 191] on label "[Label]" at bounding box center [653, 193] width 32 height 14
click at [1077, 242] on button "Close" at bounding box center [1069, 235] width 43 height 23
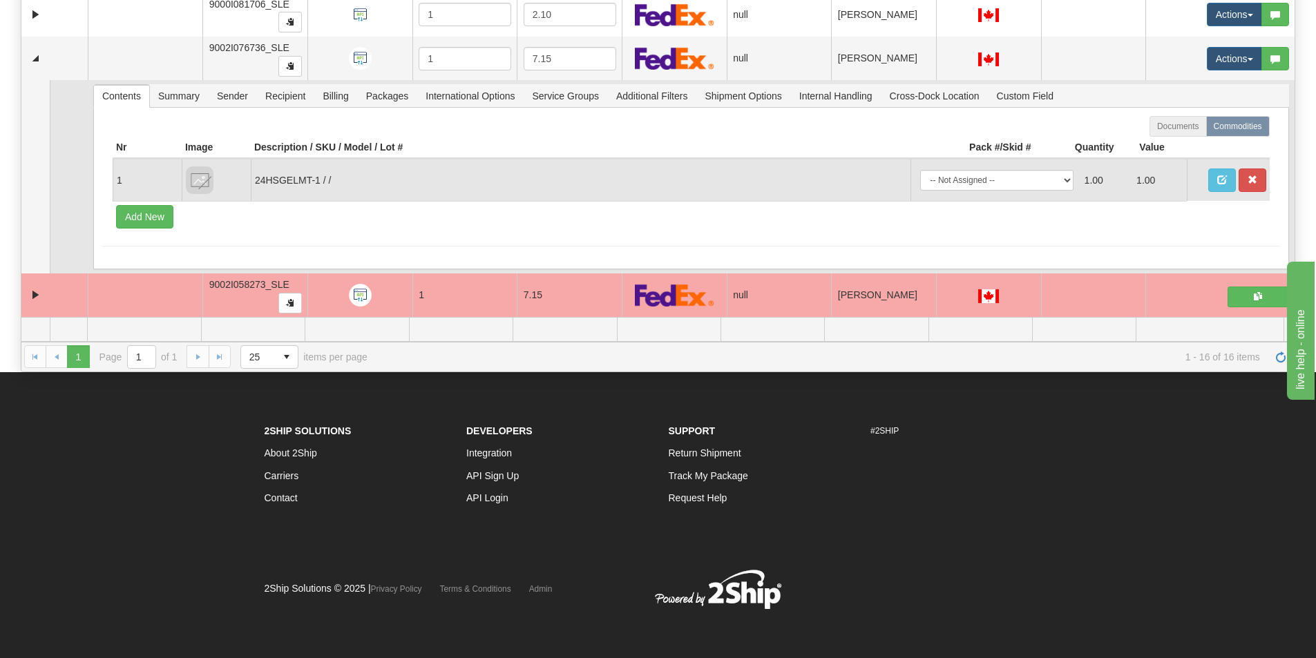
scroll to position [438, 0]
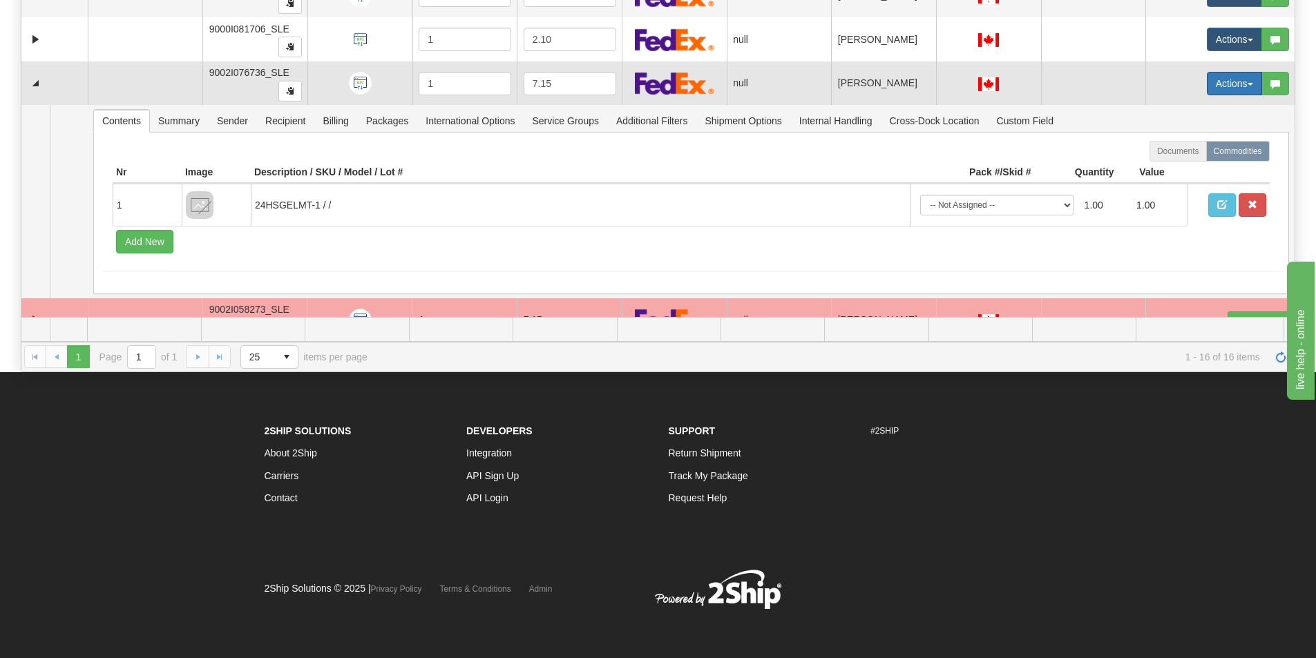
click at [1244, 82] on button "Actions" at bounding box center [1234, 83] width 55 height 23
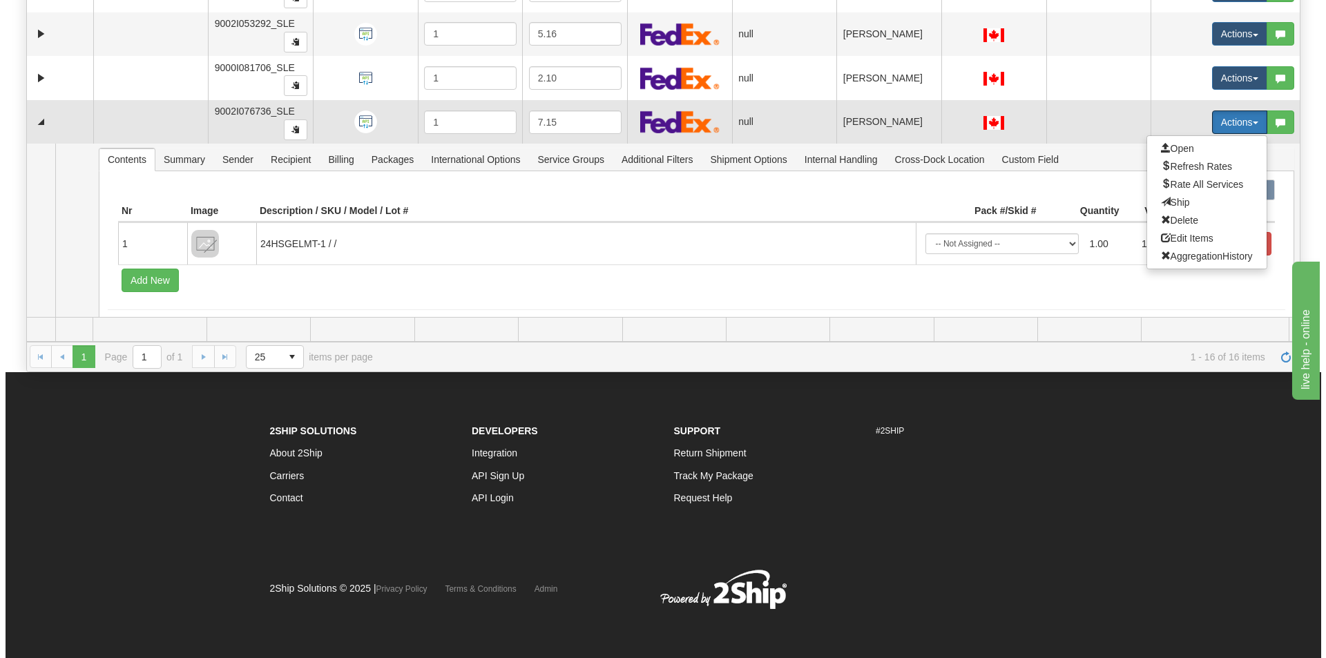
scroll to position [369, 0]
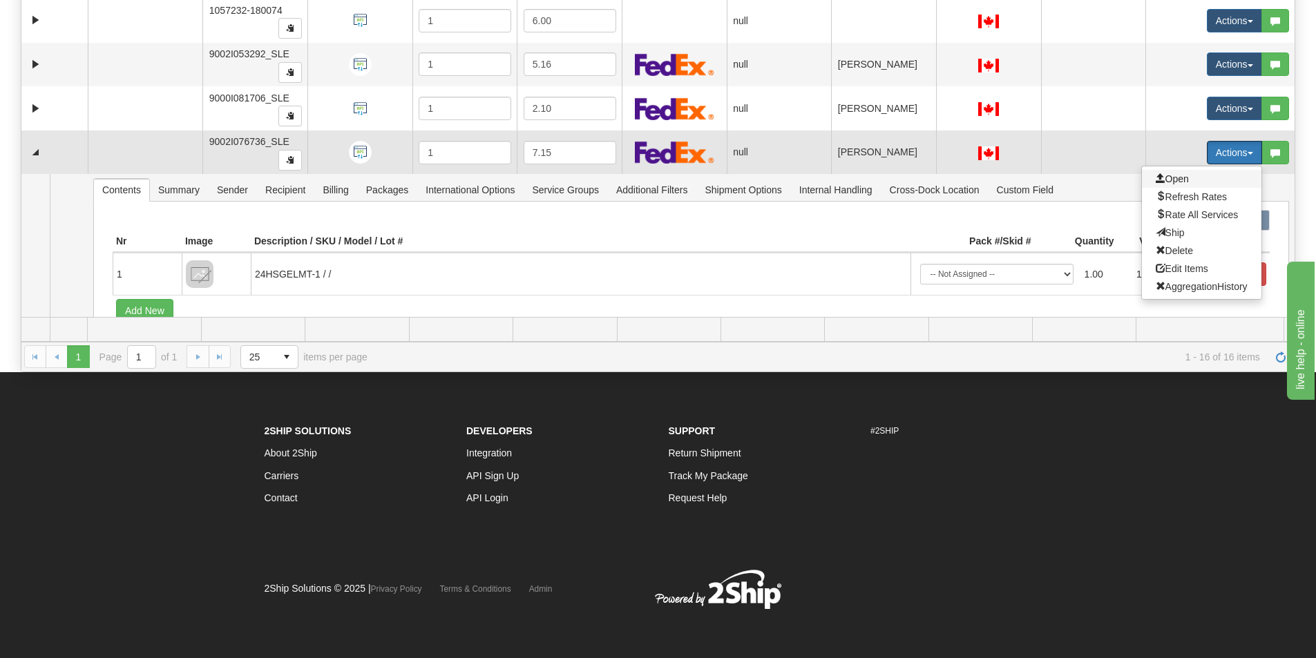
click at [1165, 179] on span "Open" at bounding box center [1172, 178] width 33 height 11
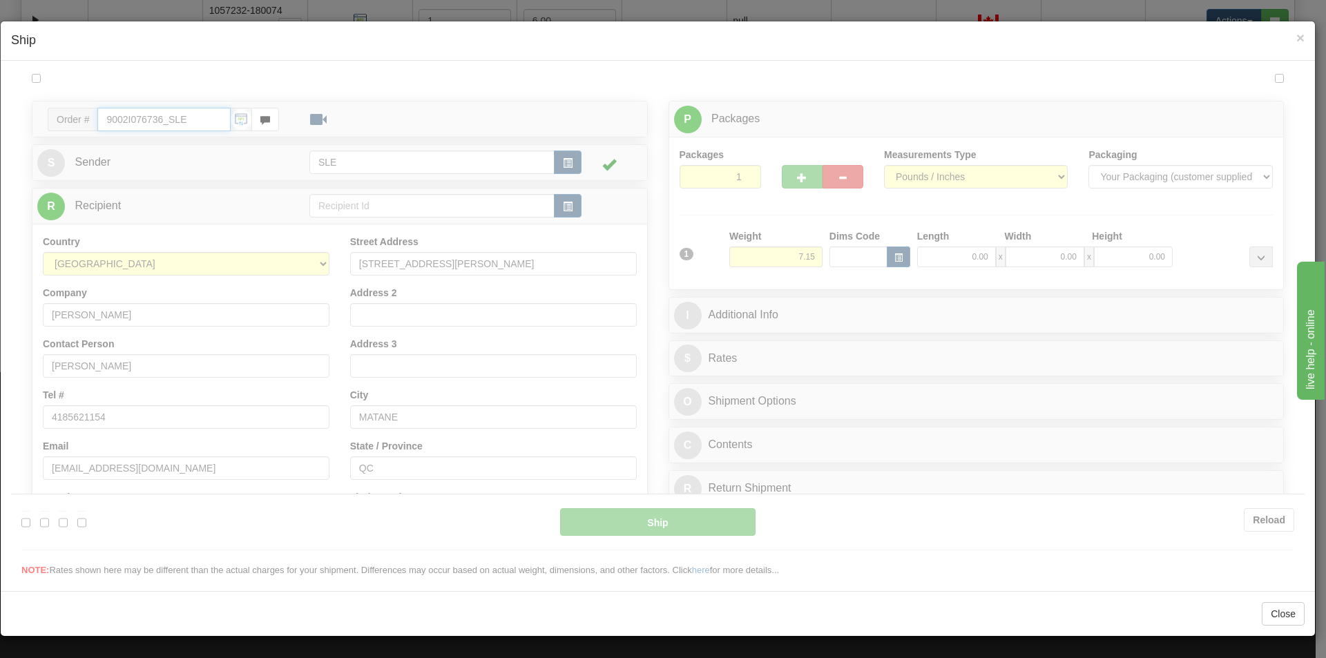
scroll to position [0, 0]
type input "13:37"
type input "16:00"
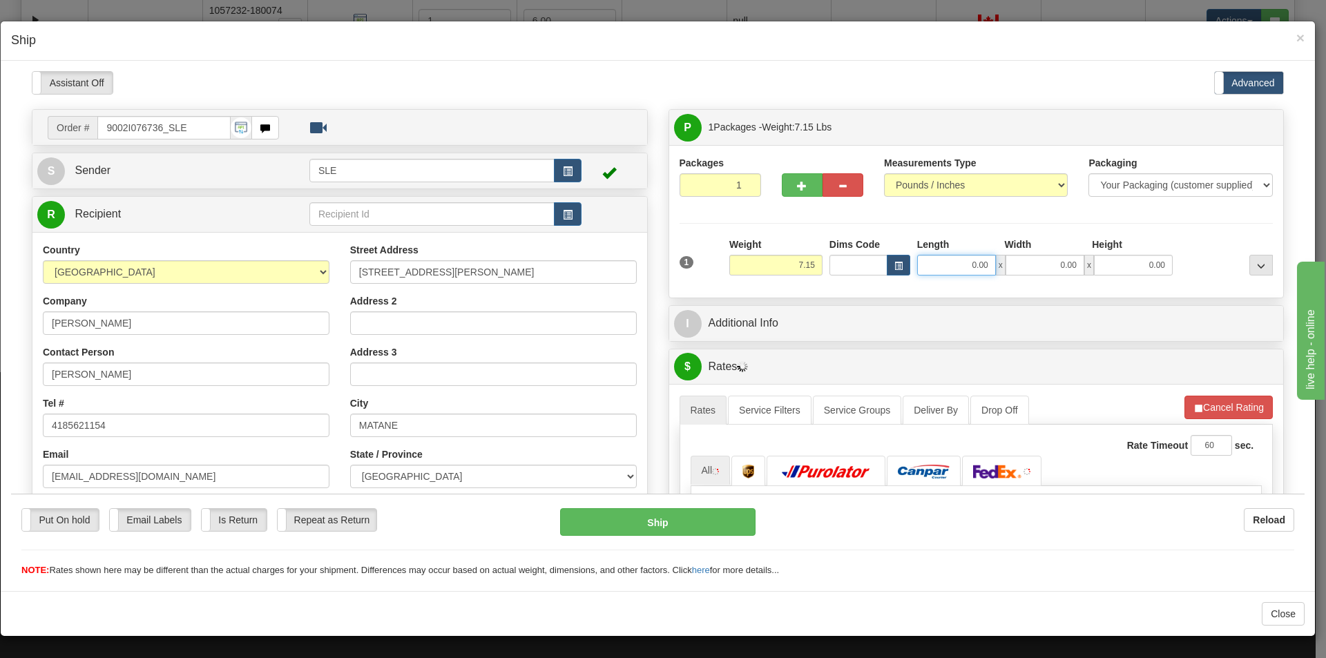
click at [976, 259] on input "0.00" at bounding box center [956, 264] width 79 height 21
type input "11.00"
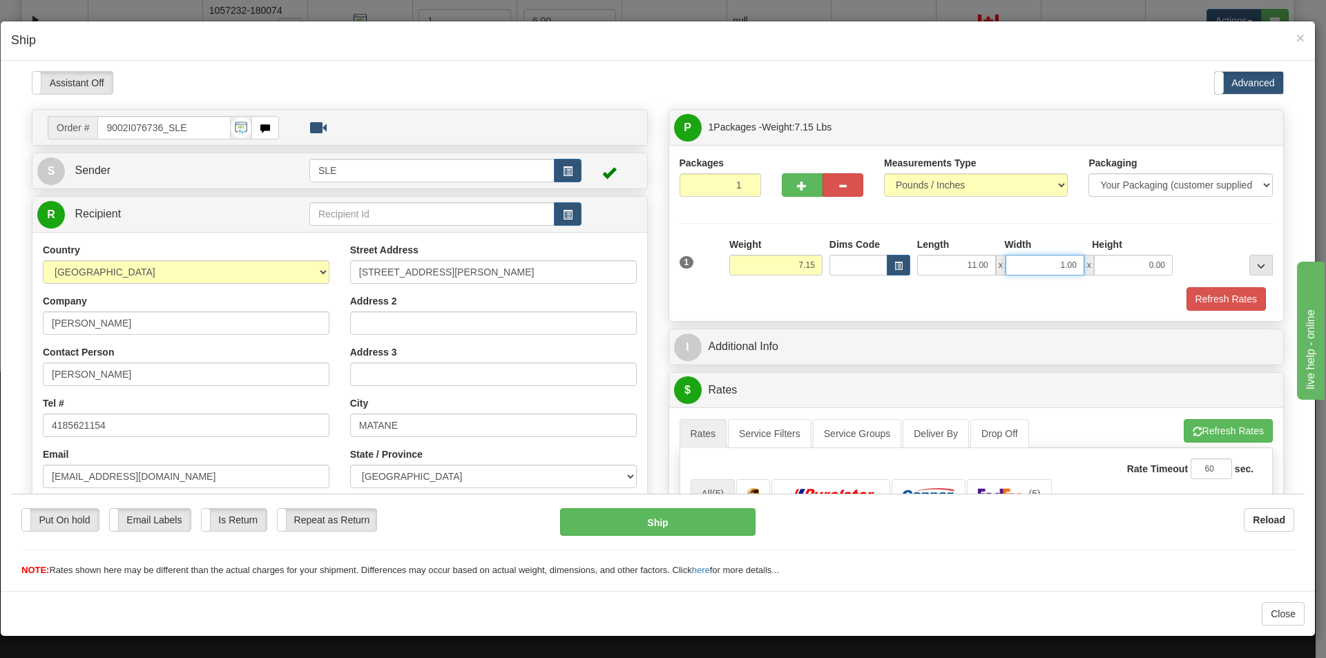
click at [1064, 265] on input "1.00" at bounding box center [1045, 264] width 79 height 21
type input "1"
type input "11.00"
click at [1125, 264] on input "0.00" at bounding box center [1133, 264] width 79 height 21
type input "20.00"
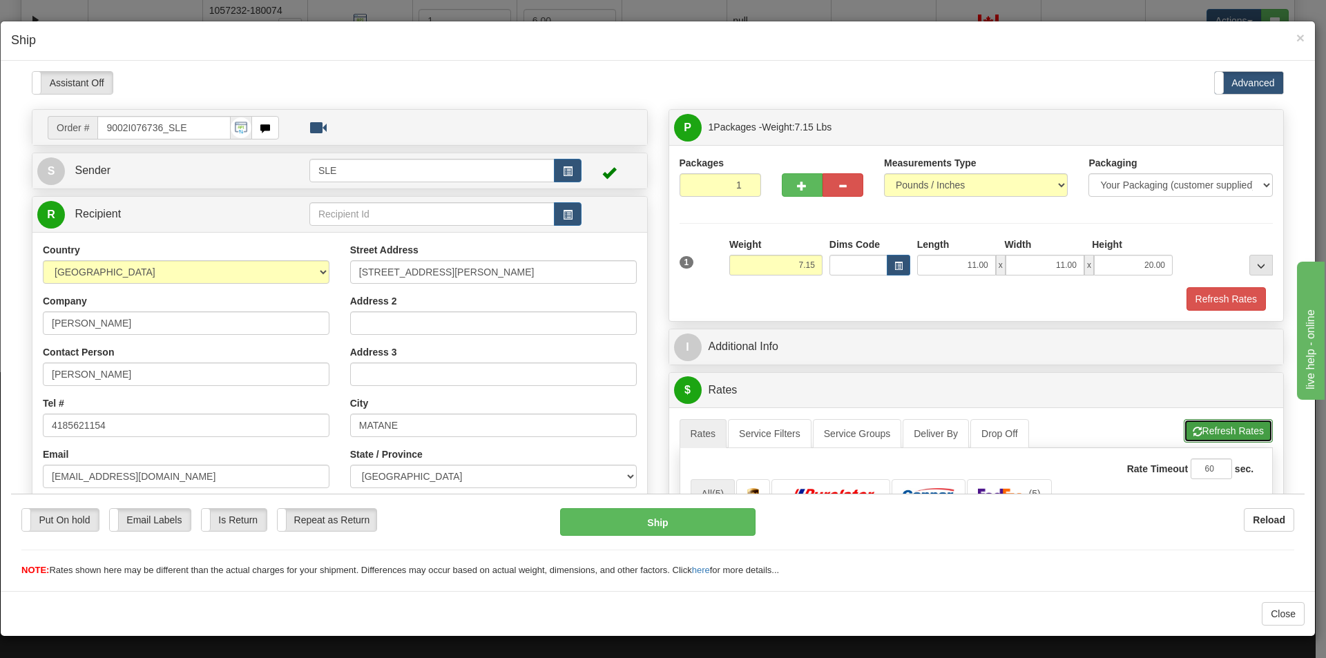
click at [1217, 426] on button "Refresh Rates" at bounding box center [1228, 430] width 89 height 23
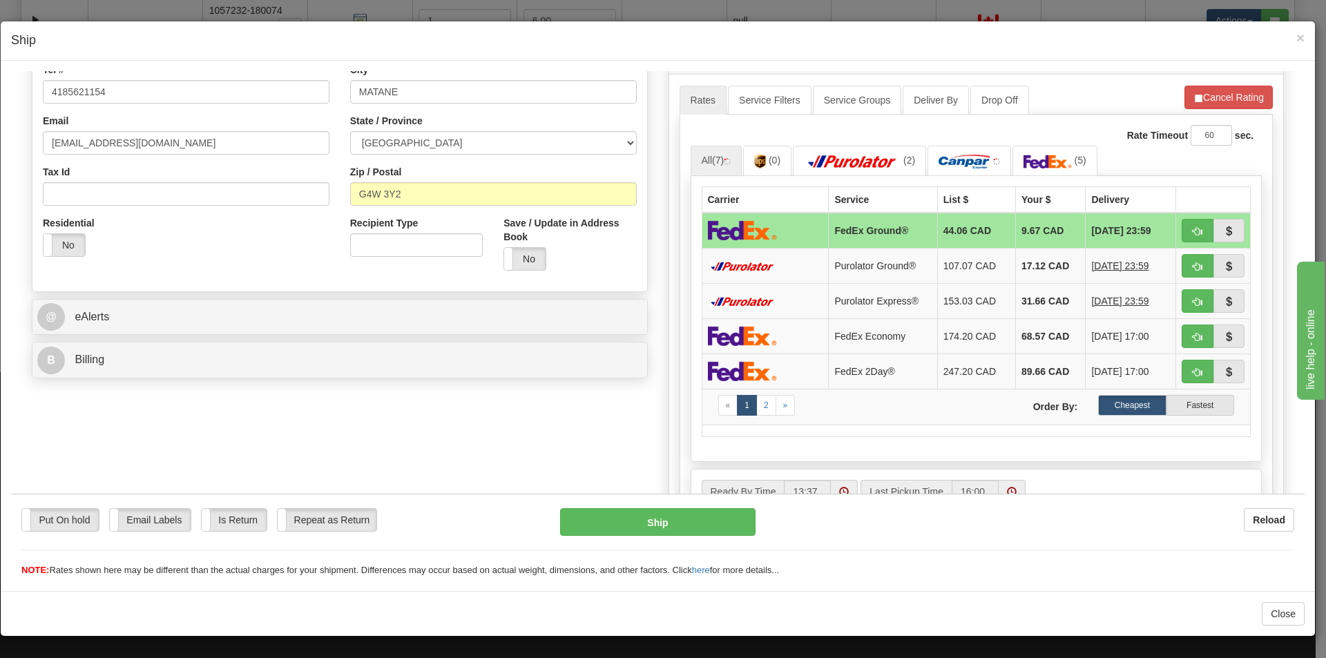
scroll to position [335, 0]
drag, startPoint x: 1300, startPoint y: 215, endPoint x: 50, endPoint y: 75, distance: 1257.9
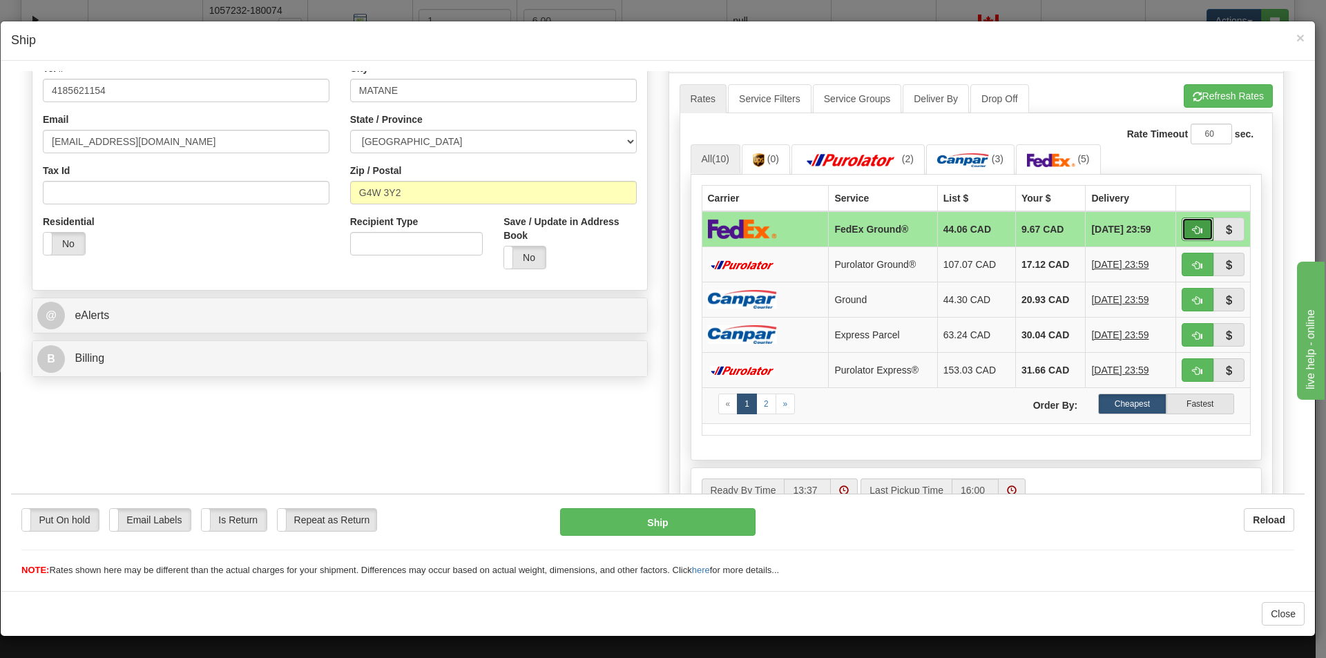
click at [1193, 229] on span "button" at bounding box center [1198, 229] width 10 height 9
type input "92"
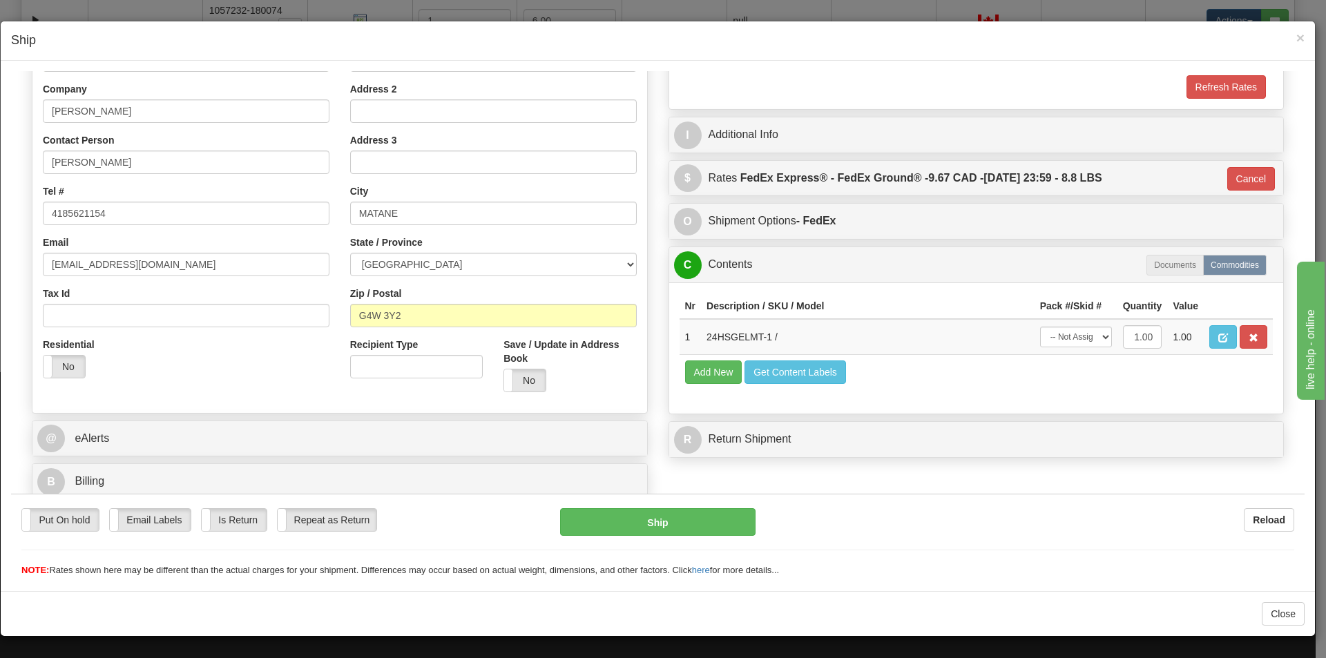
scroll to position [212, 0]
click at [1090, 339] on select "-- Not Assigned -- Package 1" at bounding box center [1076, 336] width 72 height 21
select select "0"
click at [1040, 326] on select "-- Not Assigned -- Package 1" at bounding box center [1076, 336] width 72 height 21
click at [691, 533] on button "Ship" at bounding box center [657, 522] width 195 height 28
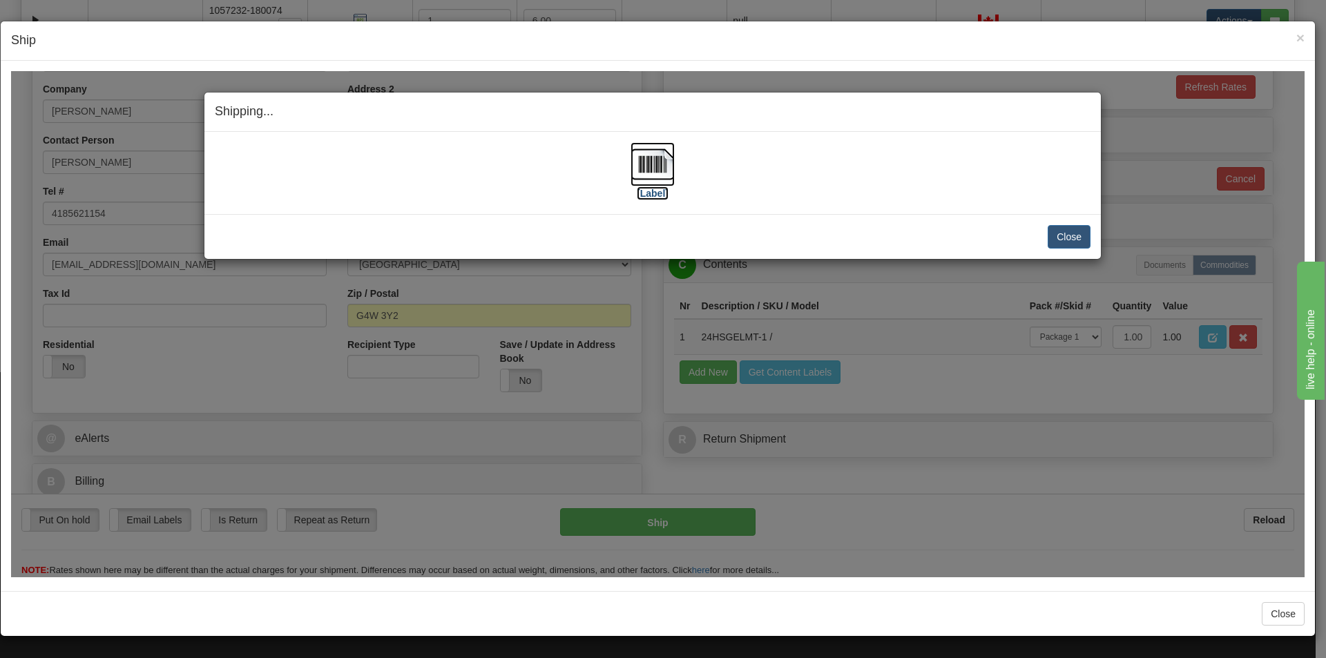
click at [649, 190] on label "[Label]" at bounding box center [653, 193] width 32 height 14
click at [1060, 245] on button "Close" at bounding box center [1069, 235] width 43 height 23
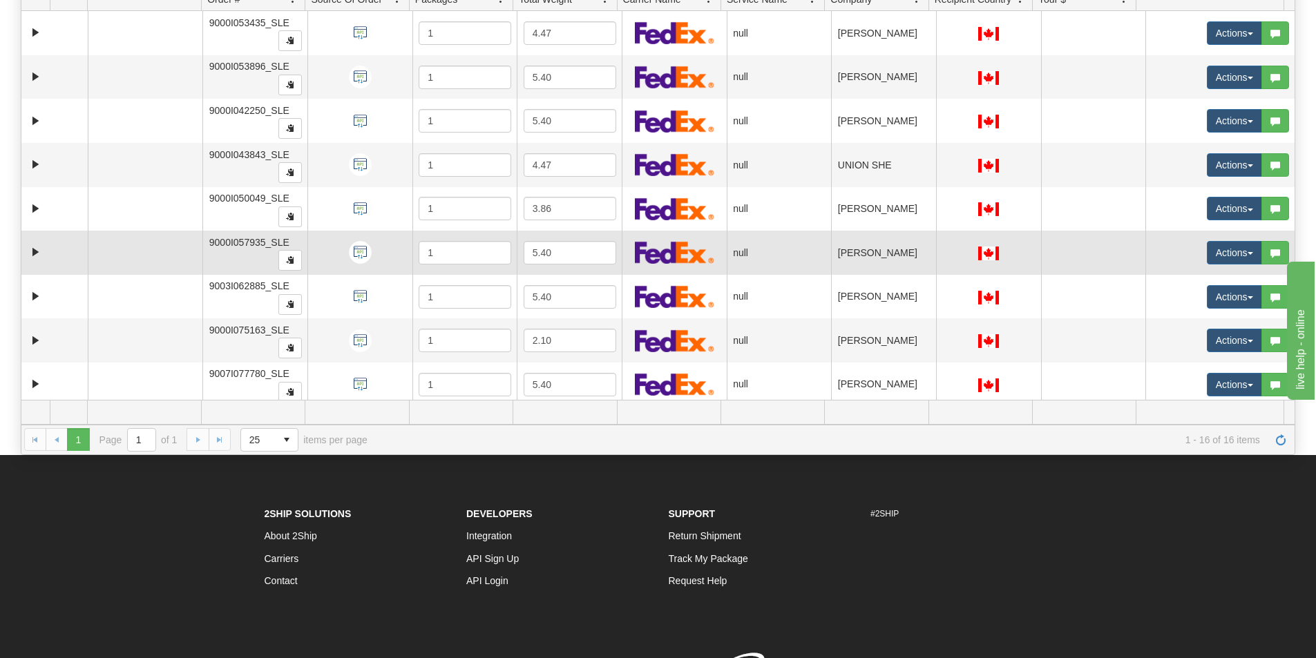
scroll to position [0, 0]
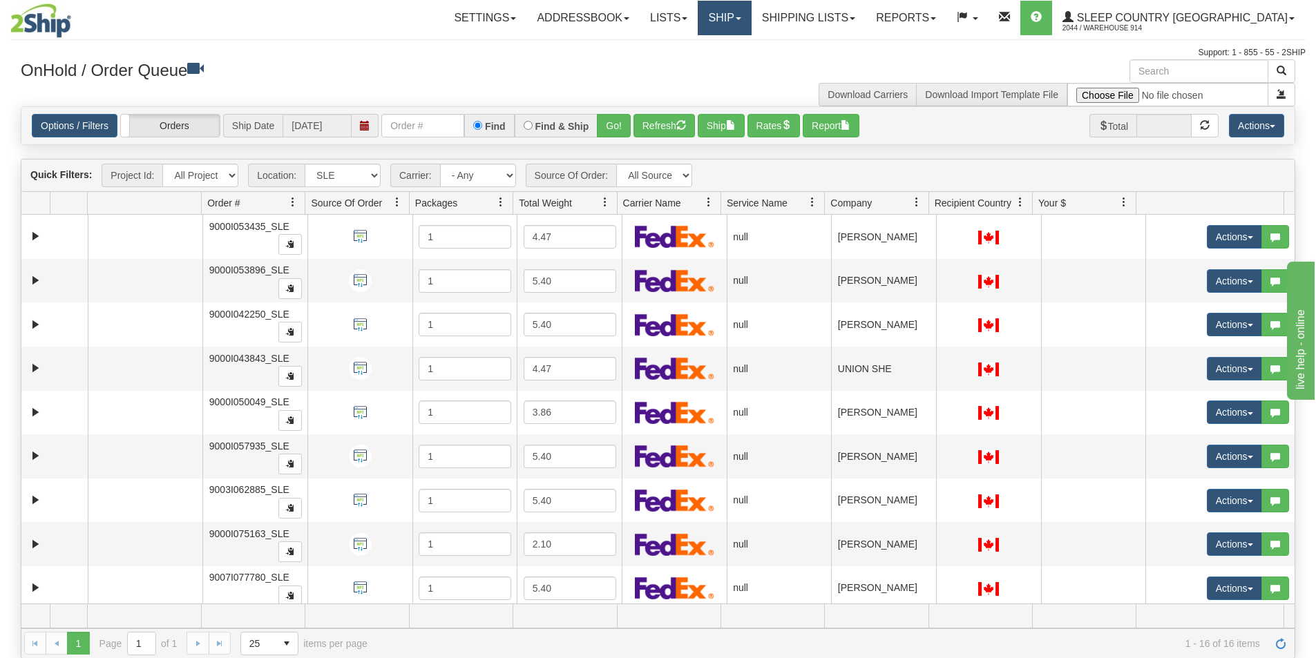
click at [751, 26] on link "Ship" at bounding box center [724, 18] width 53 height 35
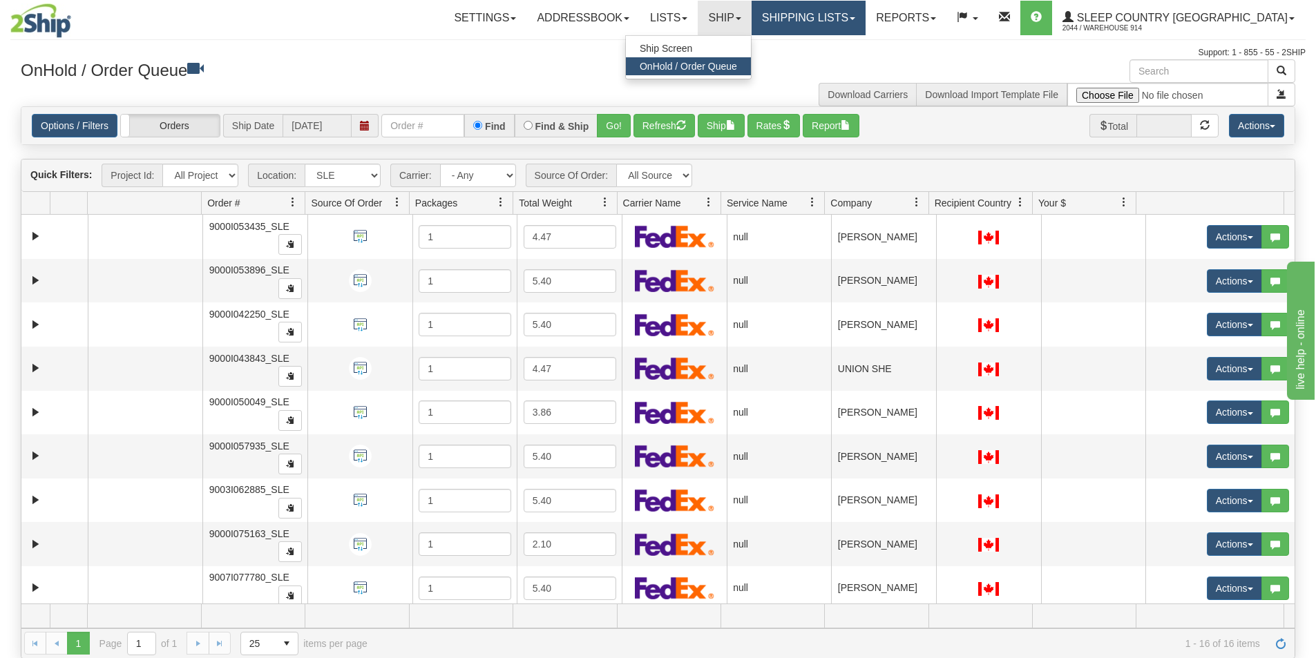
click at [865, 12] on link "Shipping lists" at bounding box center [808, 18] width 114 height 35
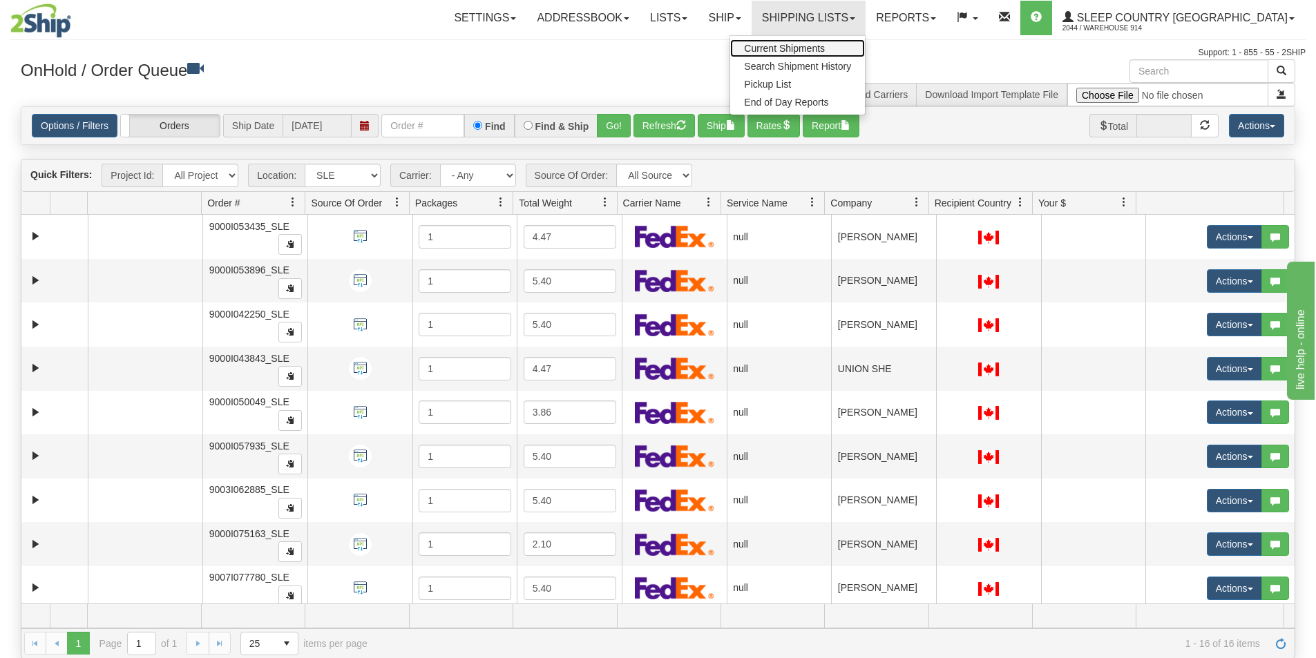
click at [825, 48] on span "Current Shipments" at bounding box center [784, 48] width 81 height 11
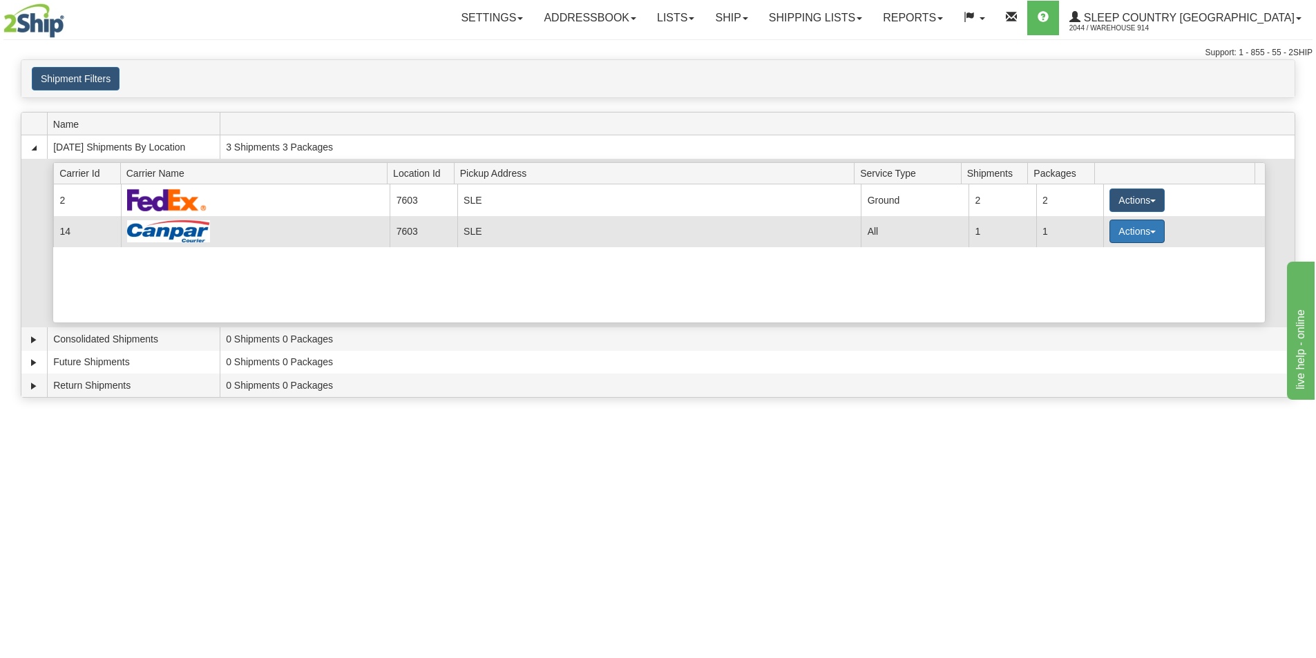
click at [1150, 231] on button "Actions" at bounding box center [1136, 231] width 55 height 23
click at [1104, 296] on span "Pickup" at bounding box center [1085, 293] width 37 height 10
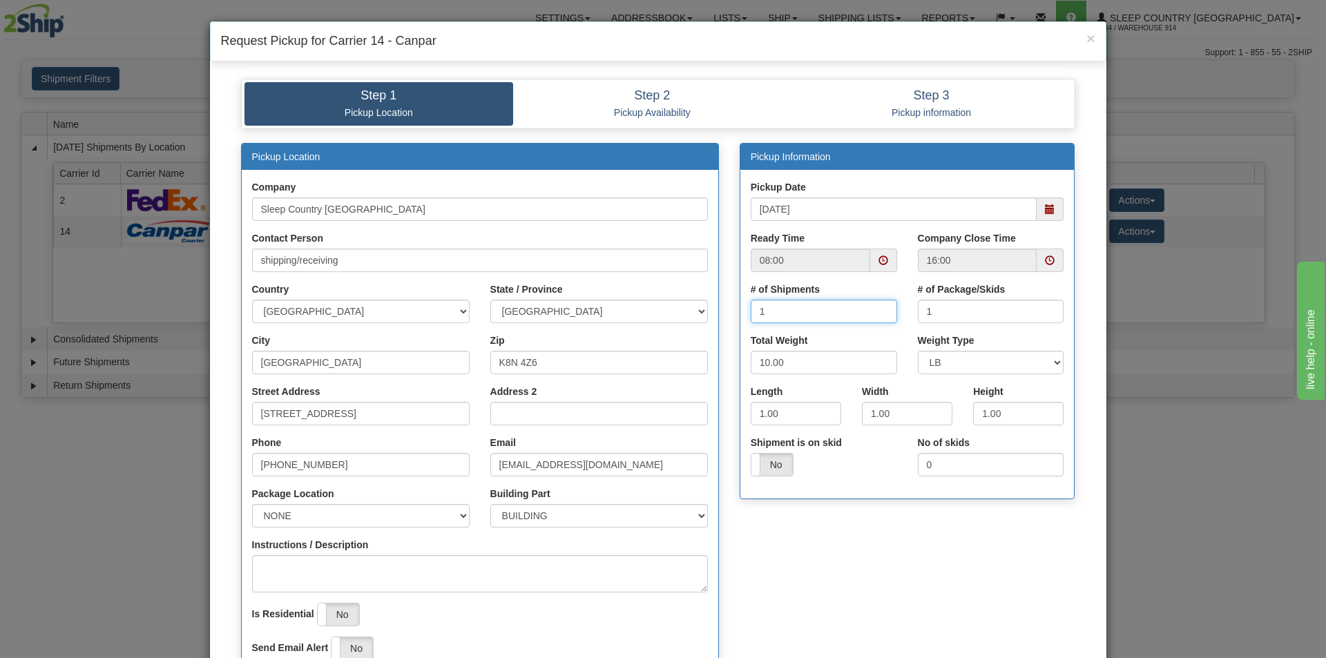
click at [816, 318] on input "1" at bounding box center [824, 311] width 146 height 23
click at [873, 307] on input "2" at bounding box center [824, 311] width 146 height 23
type input "1"
click at [876, 317] on input "1" at bounding box center [824, 311] width 146 height 23
type input "2"
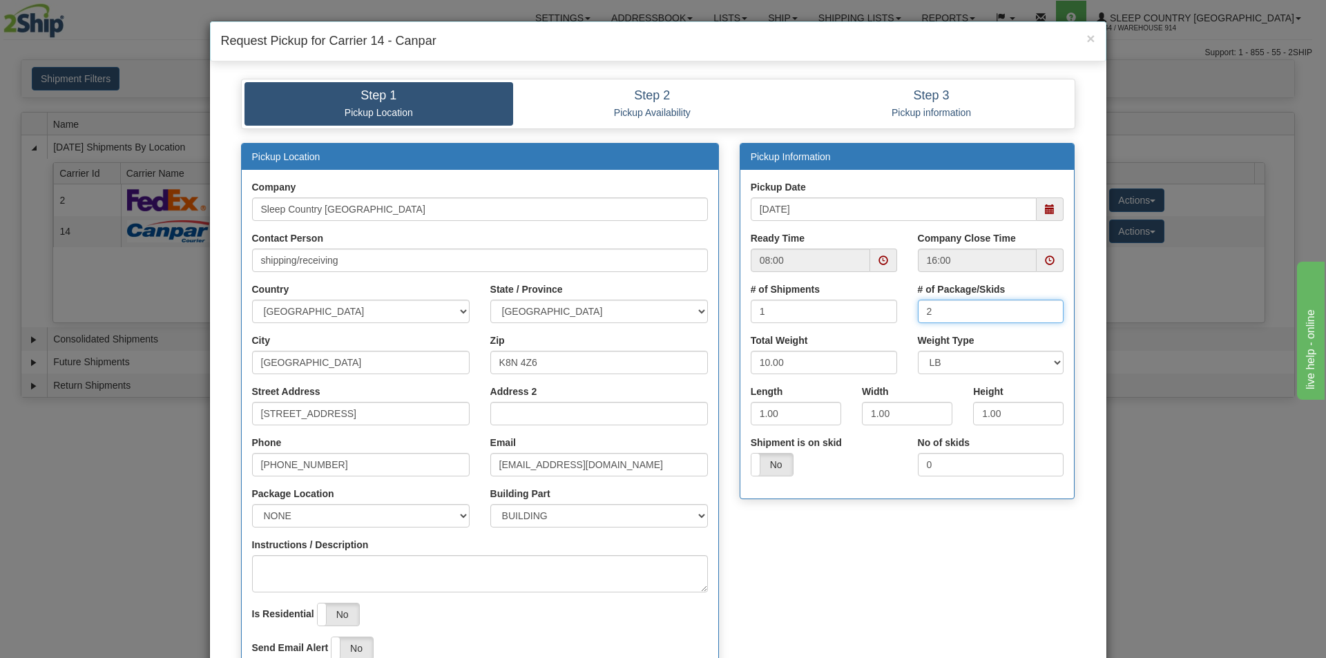
click at [1045, 306] on input "2" at bounding box center [991, 311] width 146 height 23
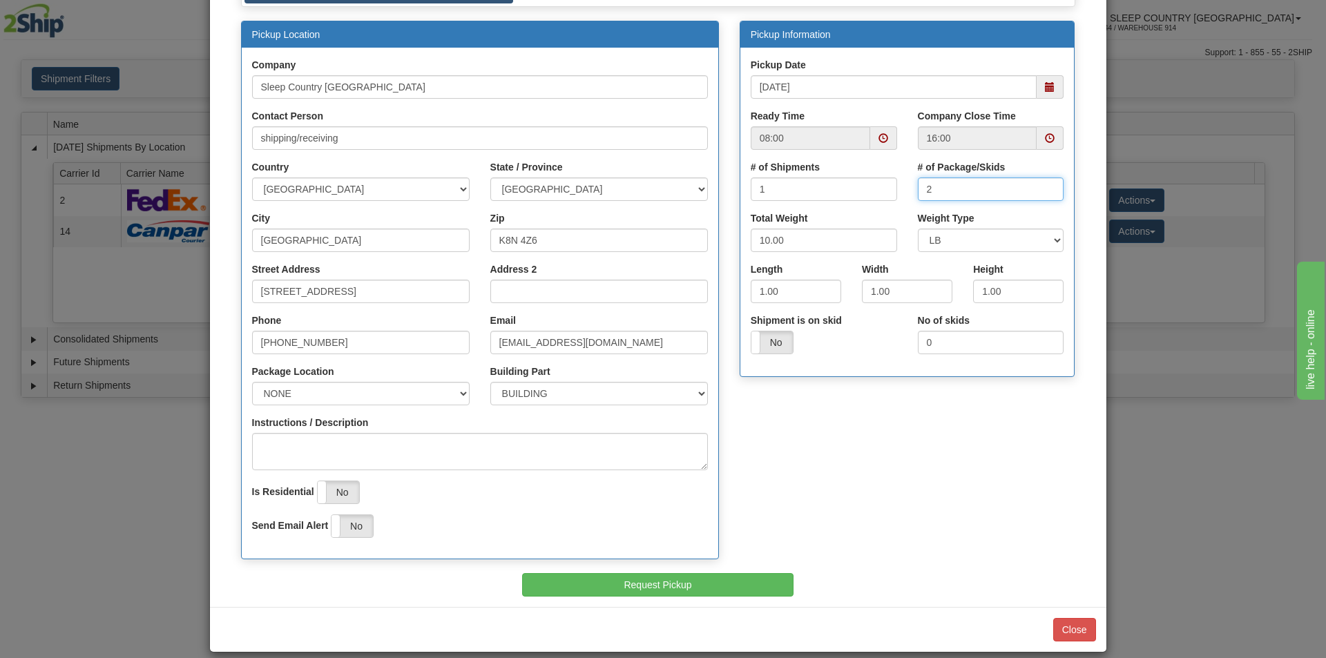
scroll to position [137, 0]
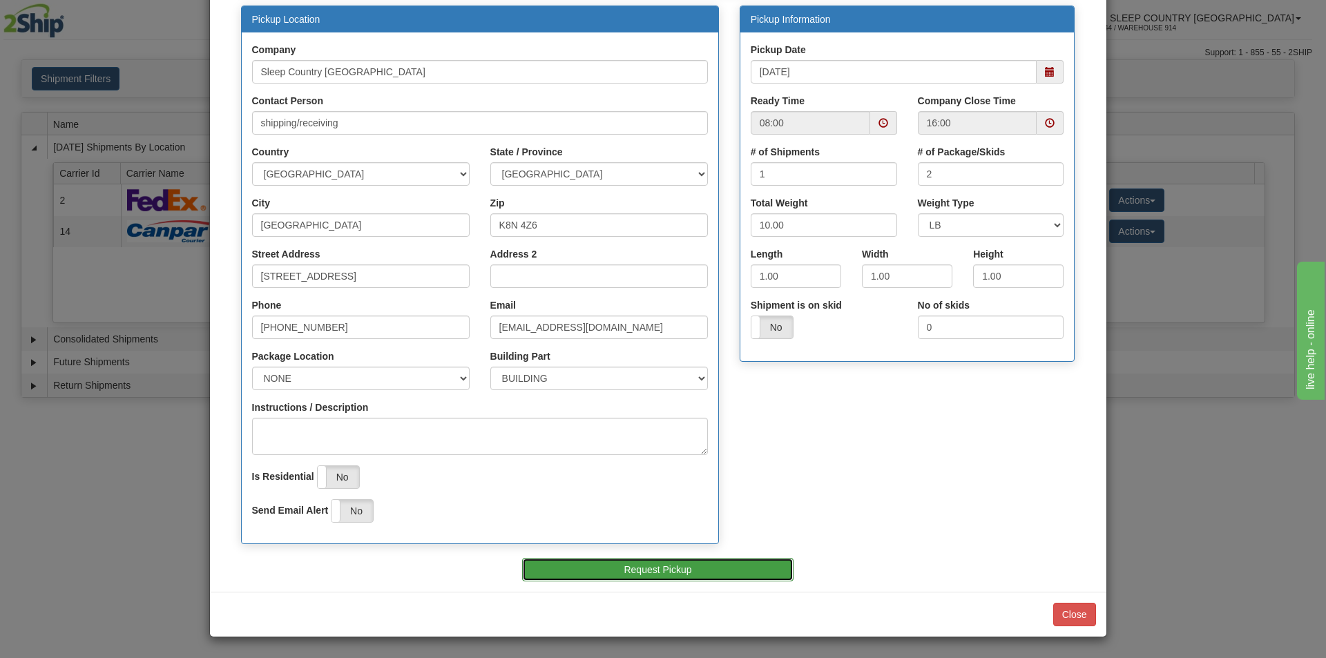
click at [728, 569] on button "Request Pickup" at bounding box center [657, 569] width 271 height 23
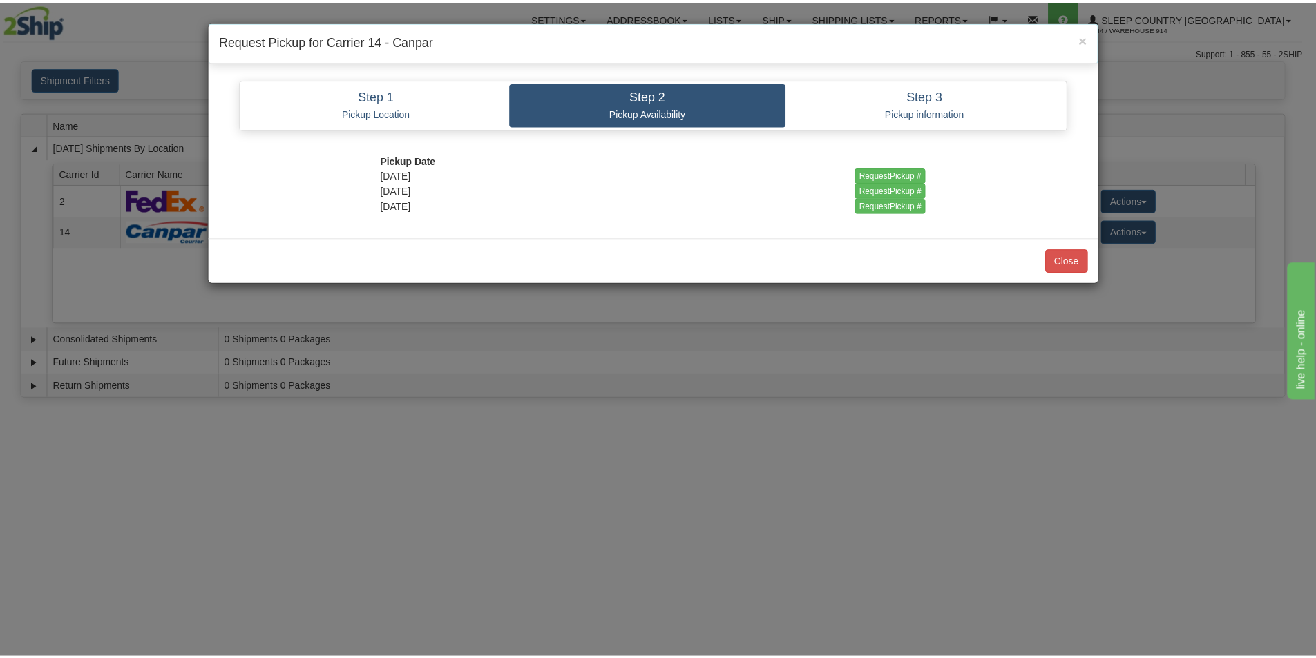
scroll to position [0, 0]
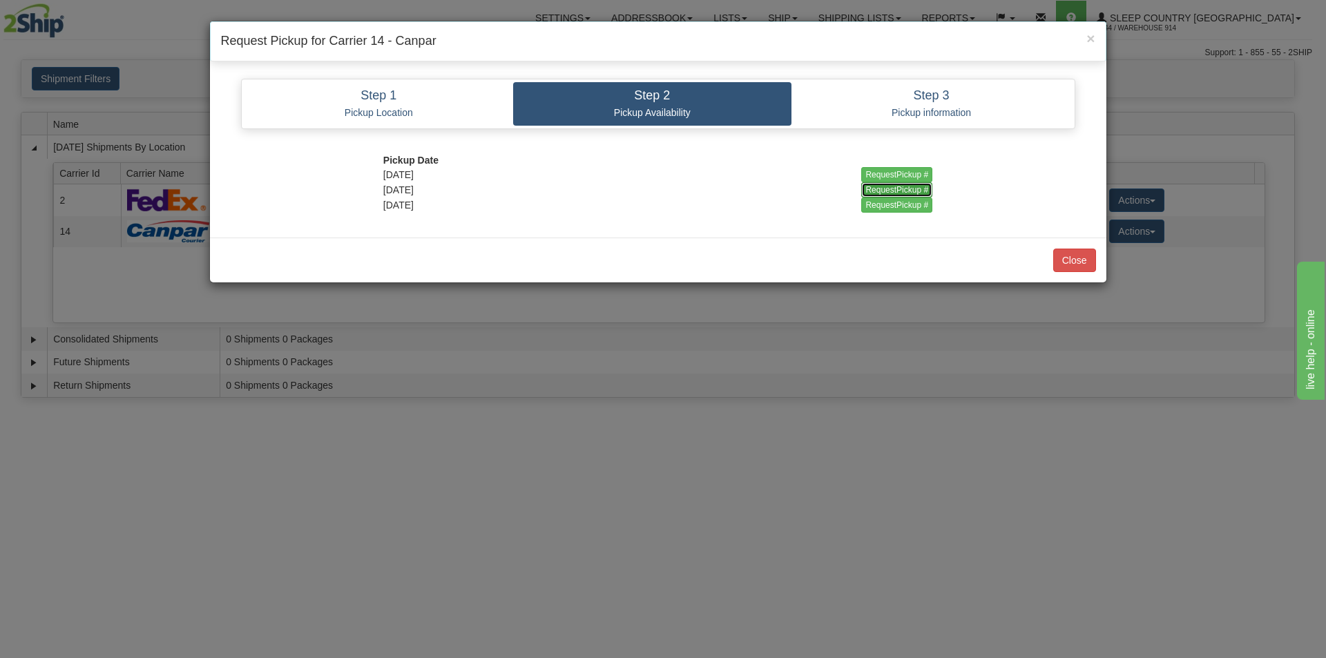
click at [891, 191] on input "RequestPickup #" at bounding box center [896, 189] width 71 height 15
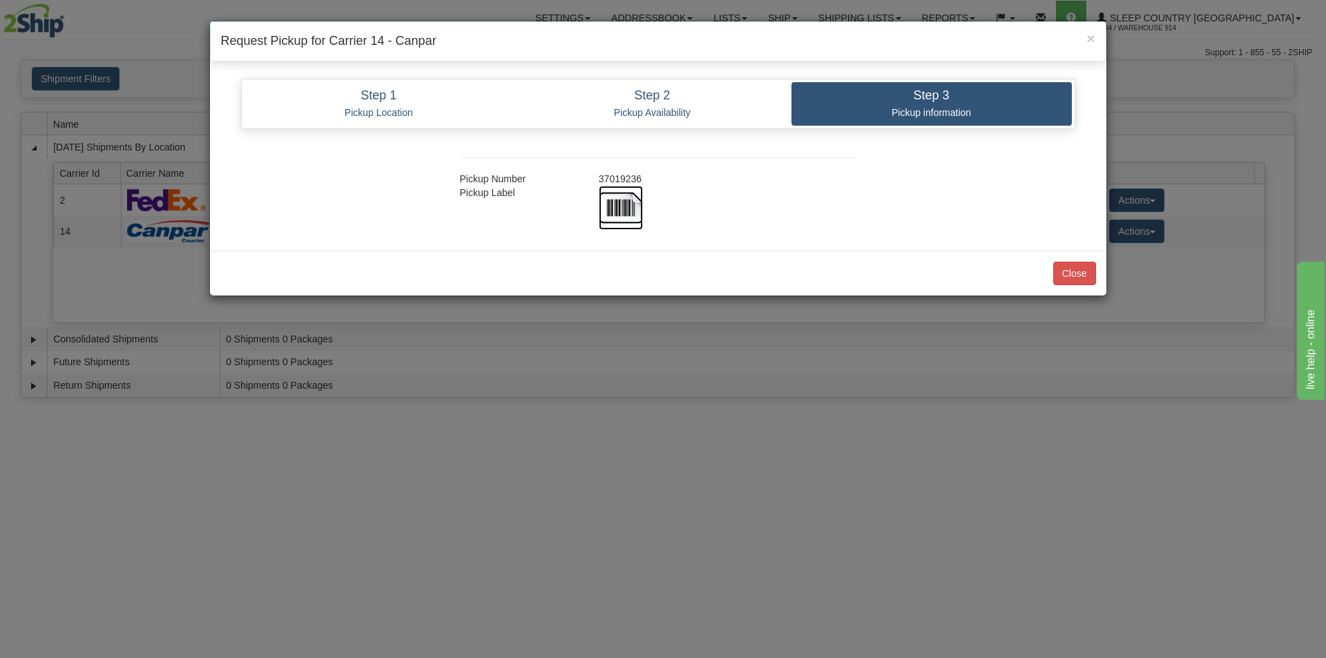
click at [620, 206] on img at bounding box center [621, 208] width 44 height 44
click at [1066, 276] on button "Close" at bounding box center [1074, 273] width 43 height 23
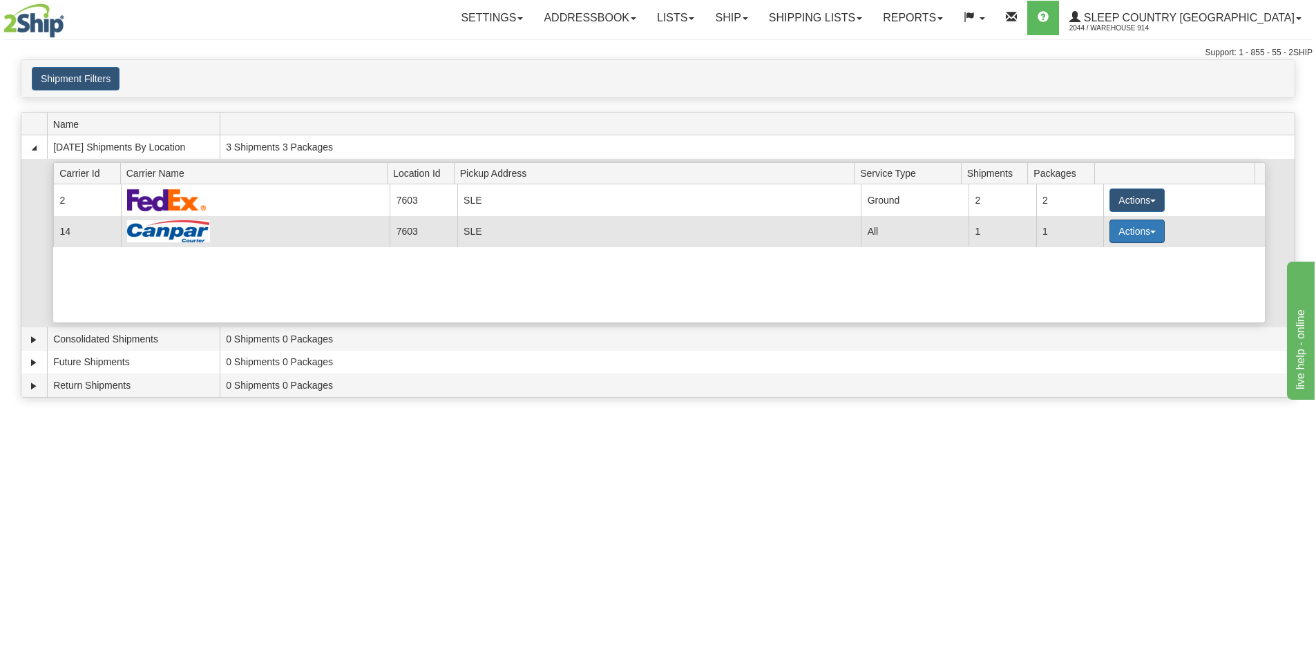
click at [1151, 232] on button "Actions" at bounding box center [1136, 231] width 55 height 23
click at [1105, 278] on link "Close" at bounding box center [1108, 276] width 111 height 18
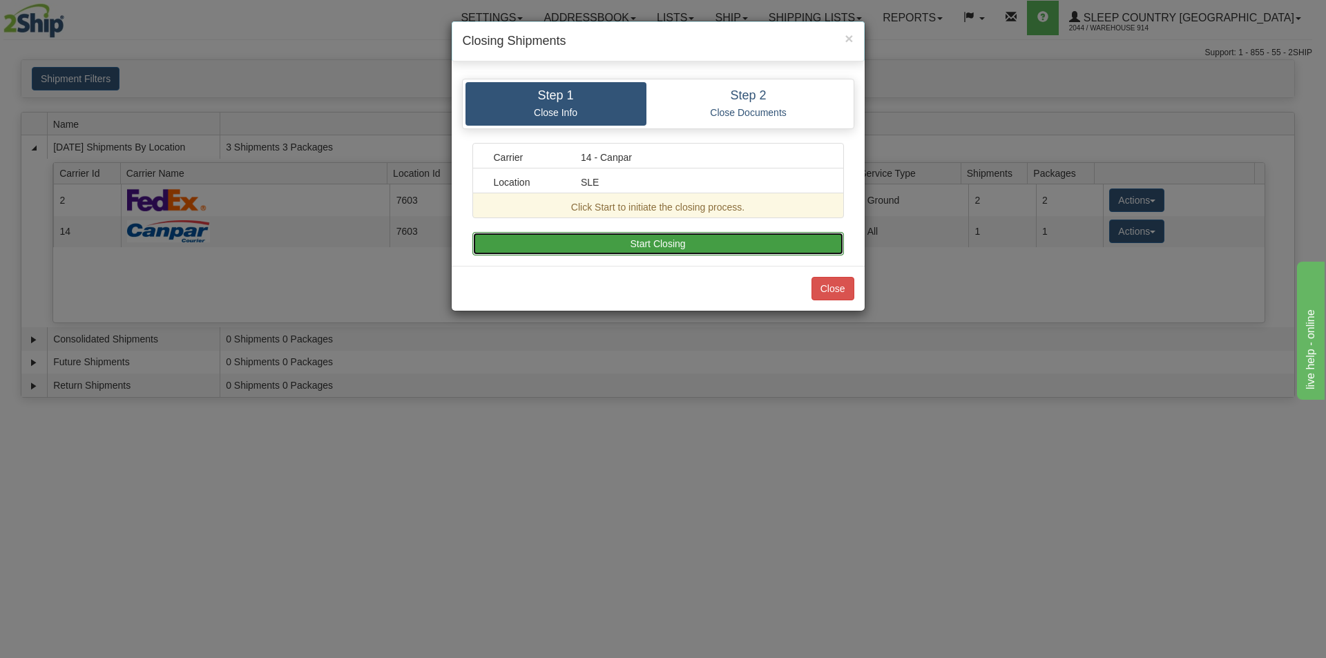
click at [658, 245] on button "Start Closing" at bounding box center [658, 243] width 372 height 23
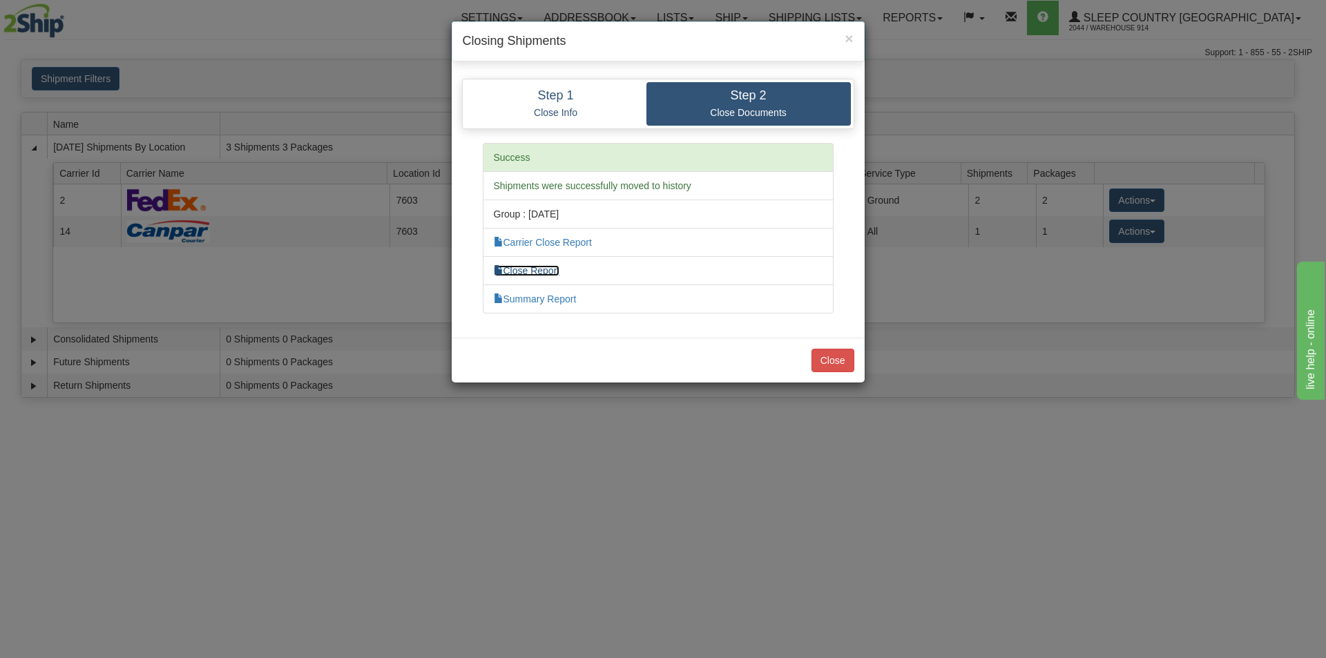
click at [540, 271] on link "Close Report" at bounding box center [527, 270] width 66 height 11
click at [850, 38] on span "×" at bounding box center [849, 38] width 8 height 16
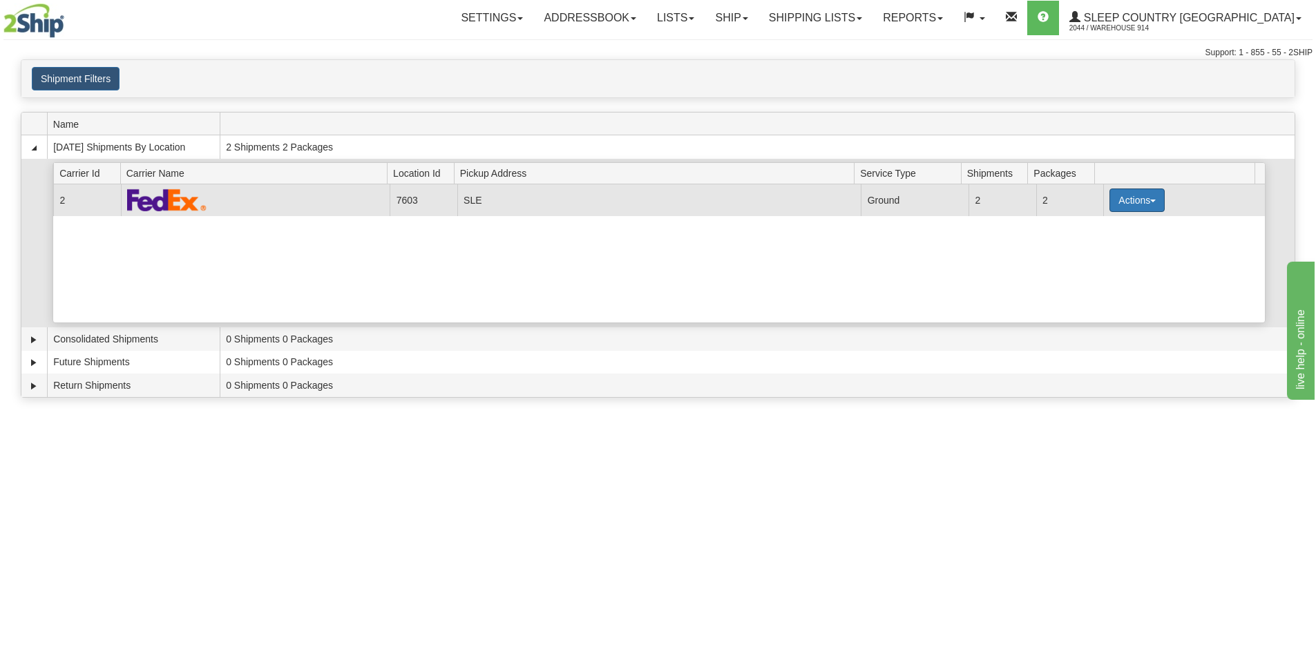
click at [1148, 199] on button "Actions" at bounding box center [1136, 200] width 55 height 23
click at [1099, 247] on span "Close" at bounding box center [1083, 244] width 32 height 10
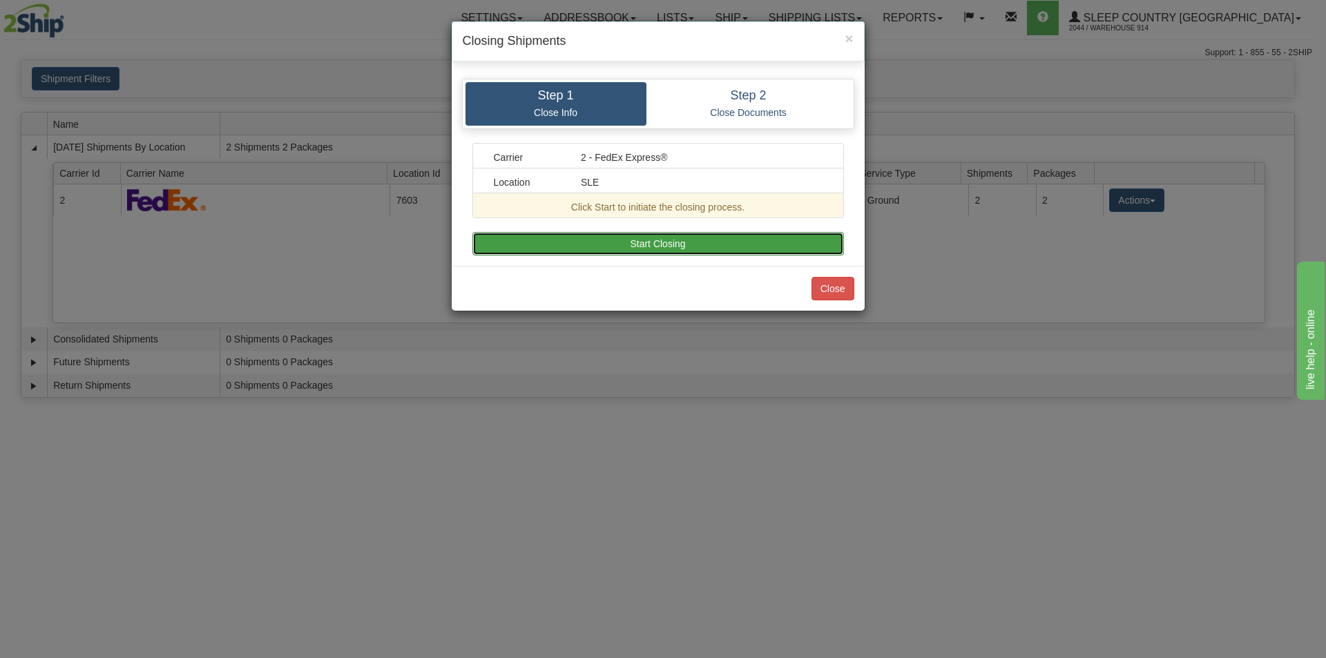
click at [740, 245] on button "Start Closing" at bounding box center [658, 243] width 372 height 23
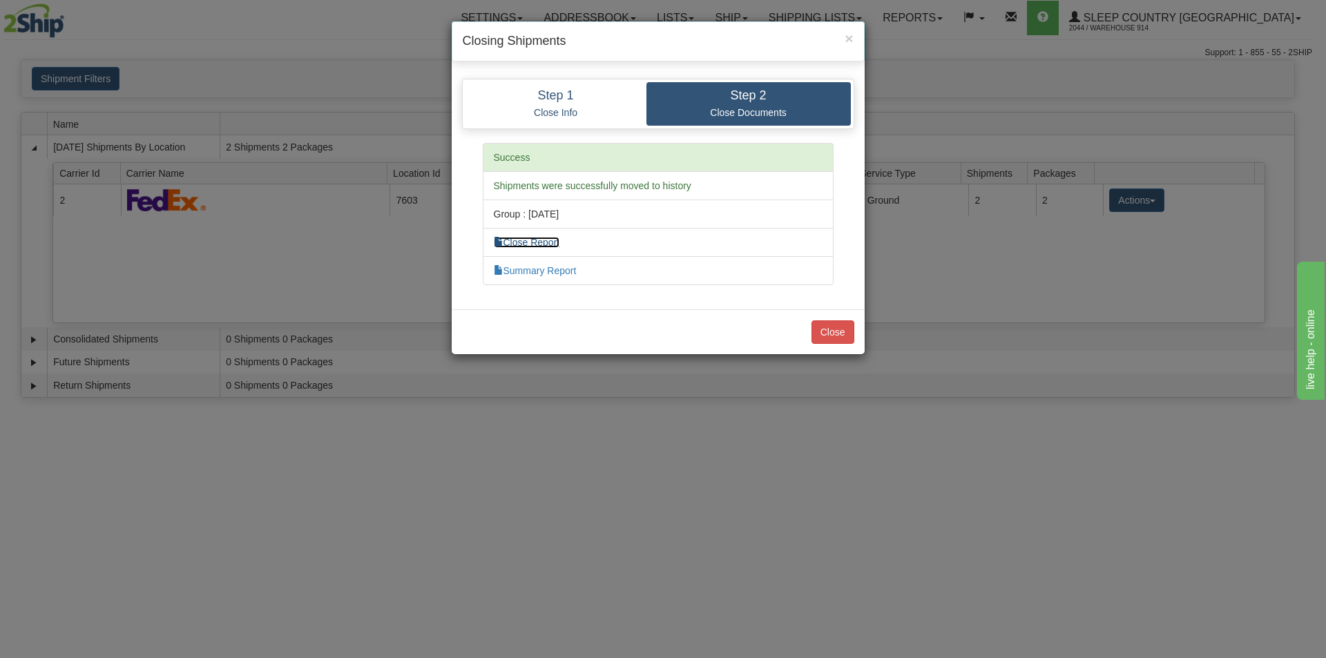
click at [543, 245] on link "Close Report" at bounding box center [527, 242] width 66 height 11
click at [831, 335] on button "Close" at bounding box center [833, 331] width 43 height 23
